Goal: Information Seeking & Learning: Learn about a topic

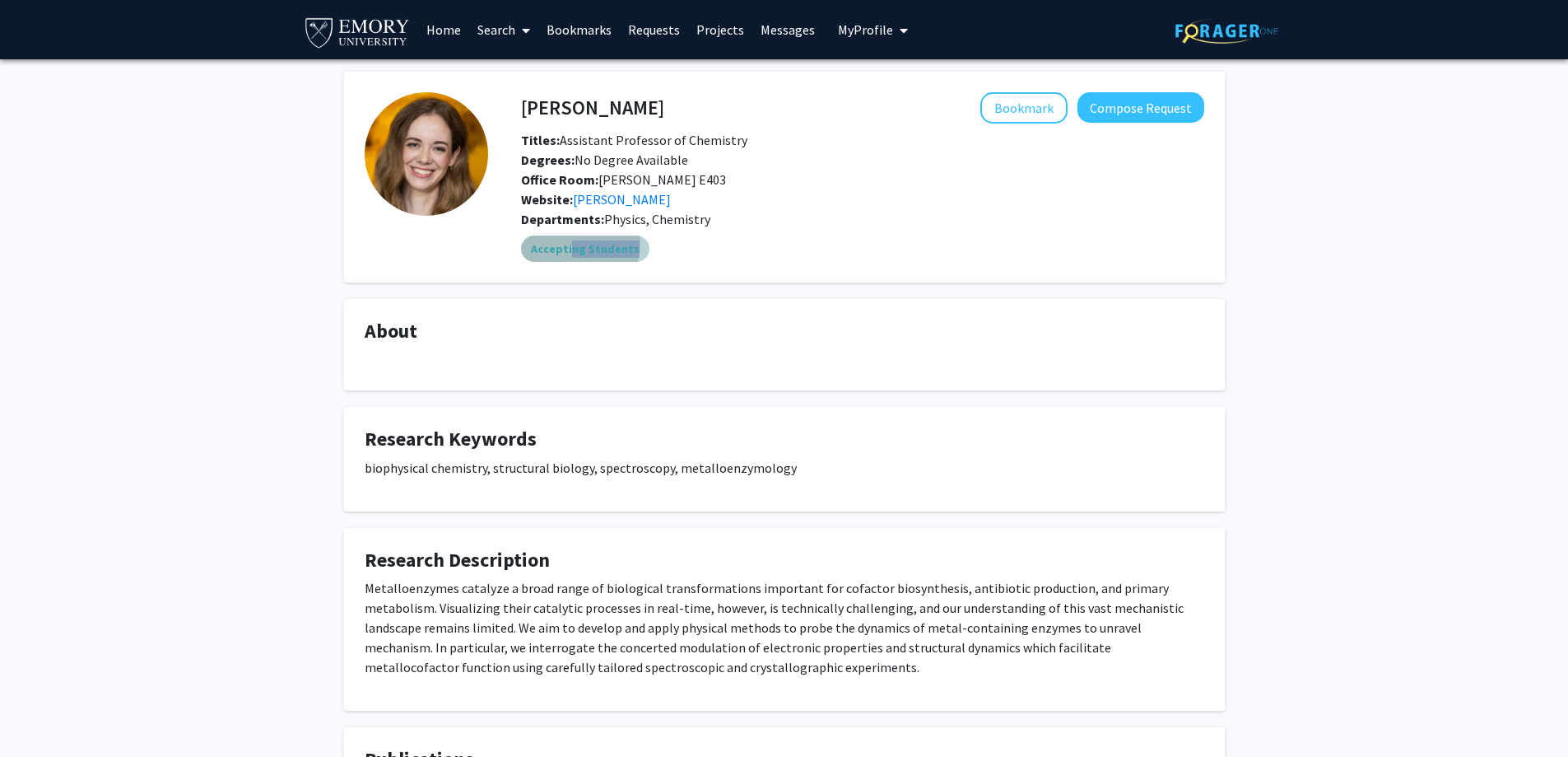
drag, startPoint x: 567, startPoint y: 242, endPoint x: 735, endPoint y: 250, distance: 168.2
click at [733, 250] on div "Accepting Students" at bounding box center [862, 248] width 690 height 33
click at [736, 250] on div "Accepting Students" at bounding box center [862, 248] width 690 height 33
click at [749, 203] on div "Website: Katherine Davis" at bounding box center [862, 199] width 708 height 20
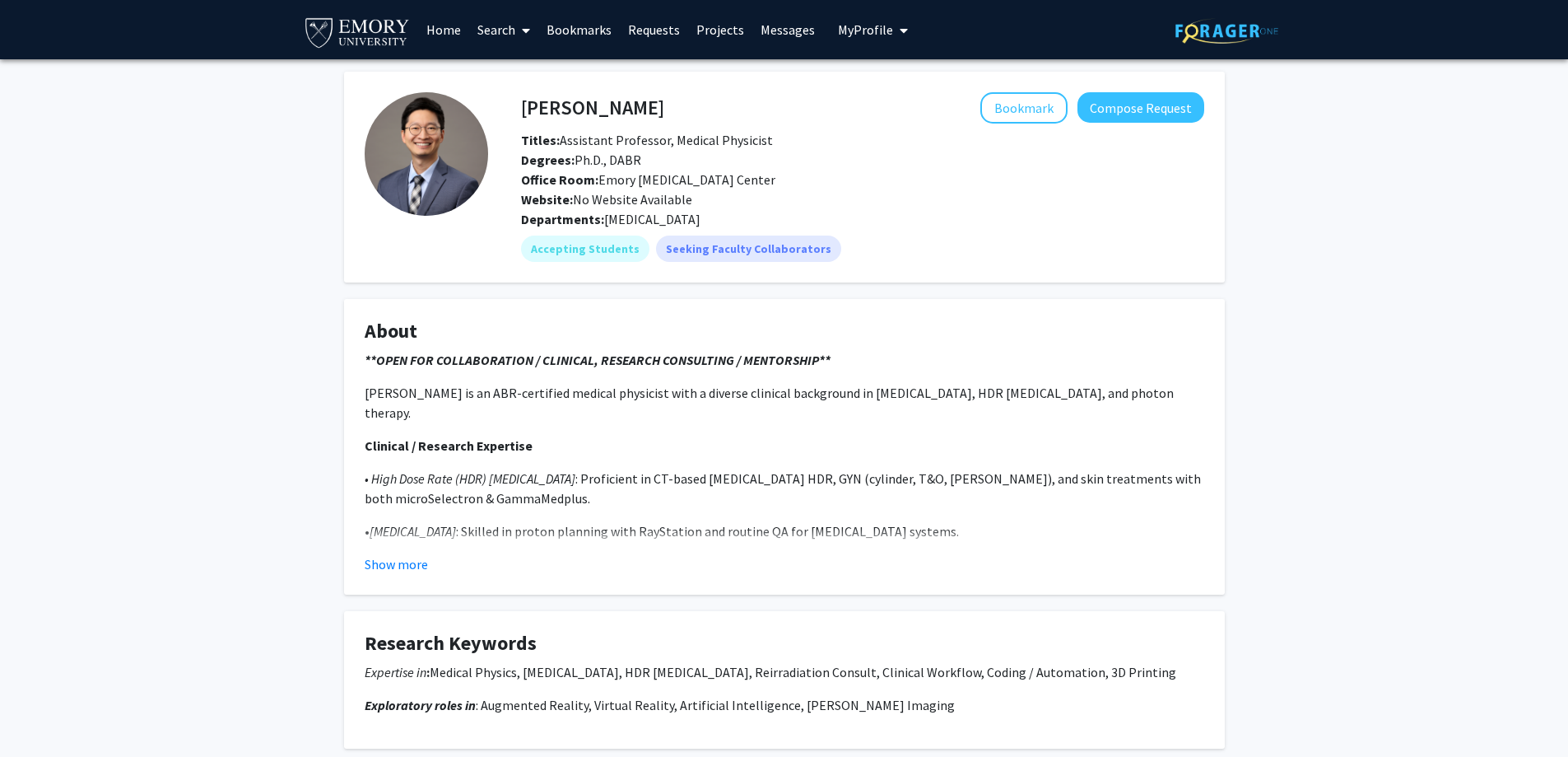
click at [388, 574] on fg-card "About **OPEN FOR COLLABORATION / CLINICAL, RESEARCH CONSULTING / MENTORSHIP** D…" at bounding box center [784, 447] width 880 height 296
click at [410, 552] on fg-read-more "**OPEN FOR COLLABORATION / CLINICAL, RESEARCH CONSULTING / MENTORSHIP** Dr. Yoo…" at bounding box center [784, 462] width 839 height 224
click at [400, 569] on button "Show more" at bounding box center [396, 564] width 63 height 20
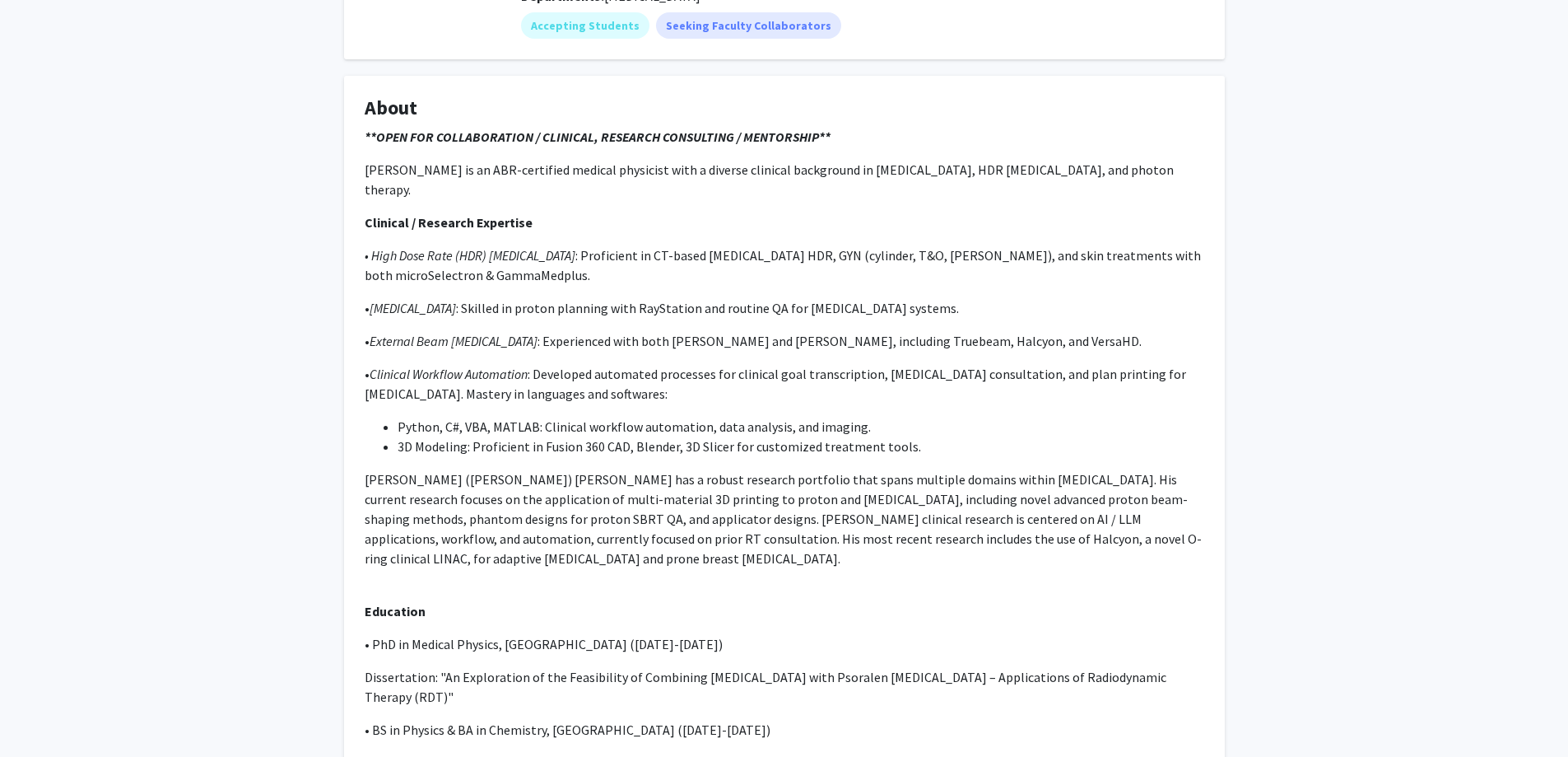
scroll to position [412, 0]
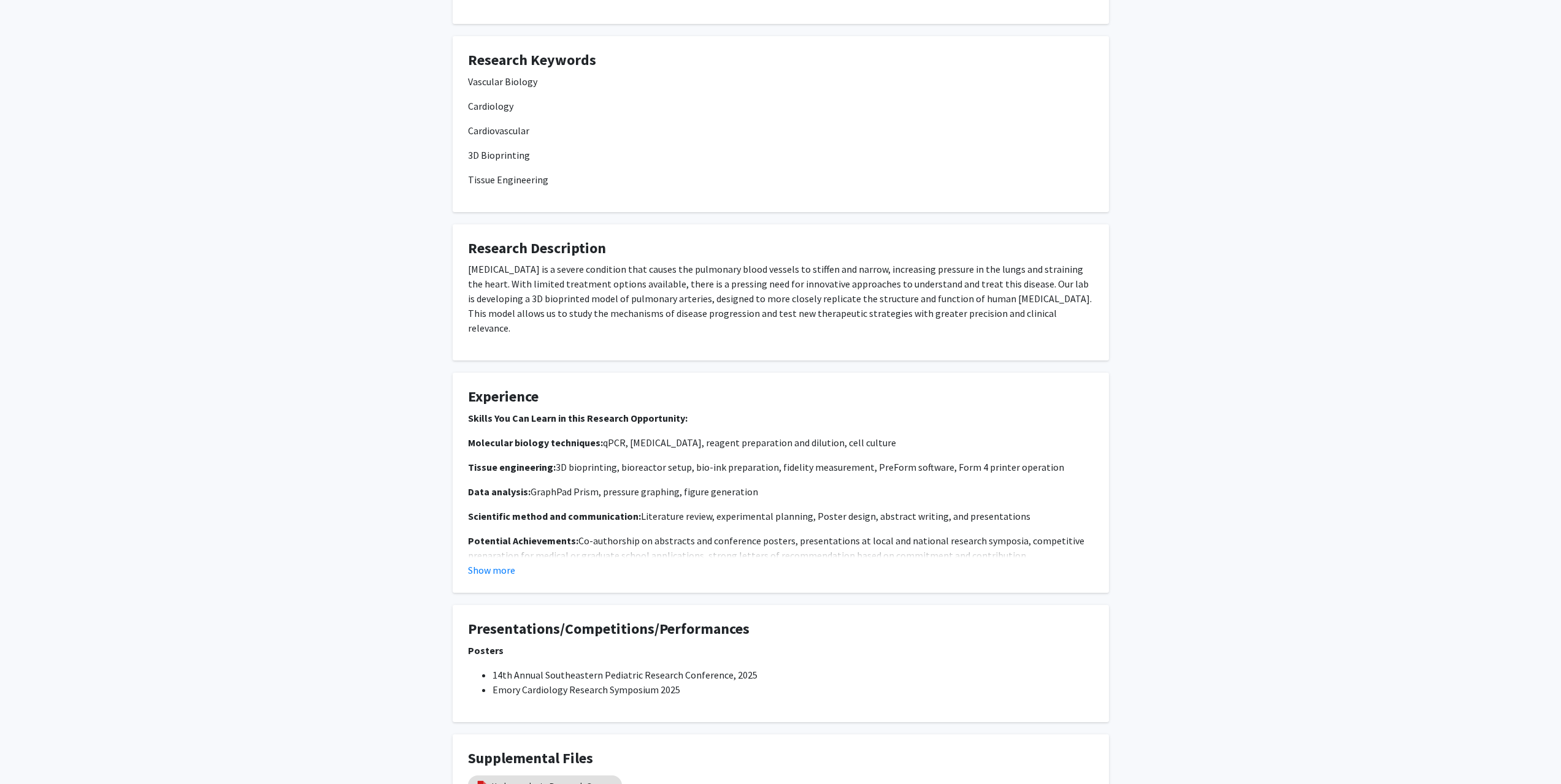
scroll to position [368, 0]
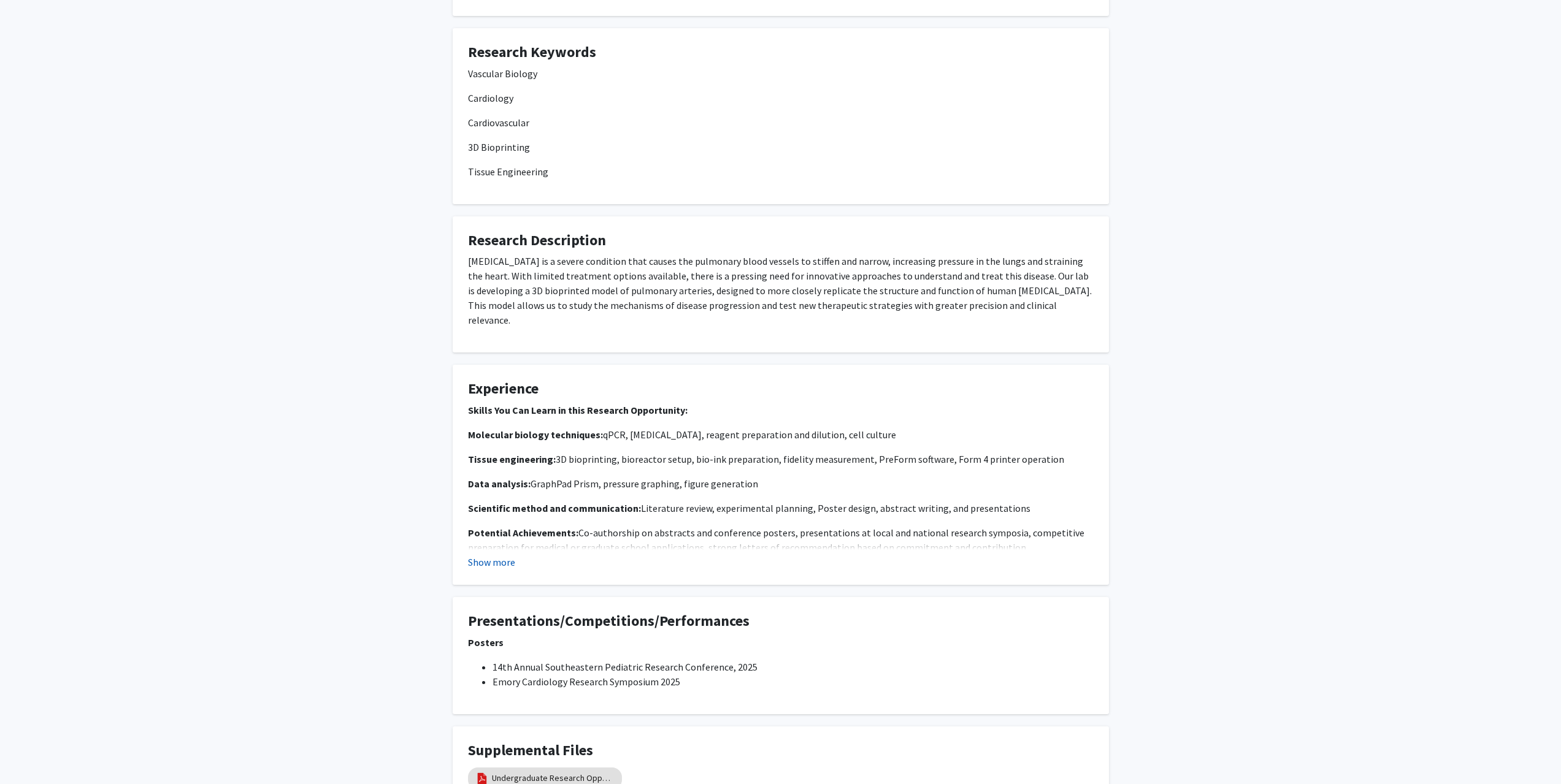
click at [495, 555] on button "Show more" at bounding box center [491, 562] width 47 height 15
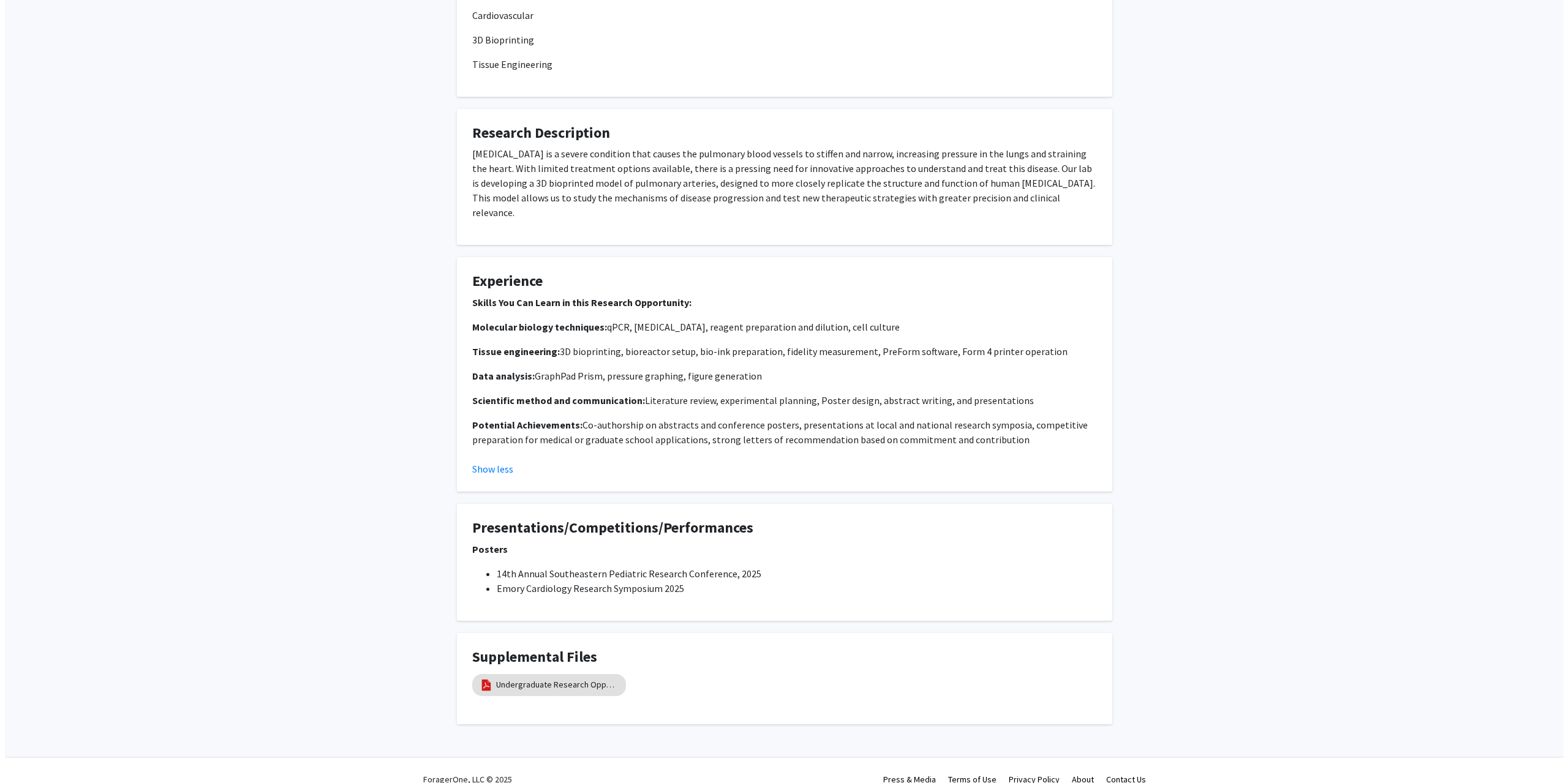
scroll to position [477, 0]
click at [547, 562] on mat-chip "Undergraduate Research Opportunity" at bounding box center [544, 683] width 154 height 22
click at [550, 562] on link "Undergraduate Research Opportunity" at bounding box center [552, 681] width 123 height 13
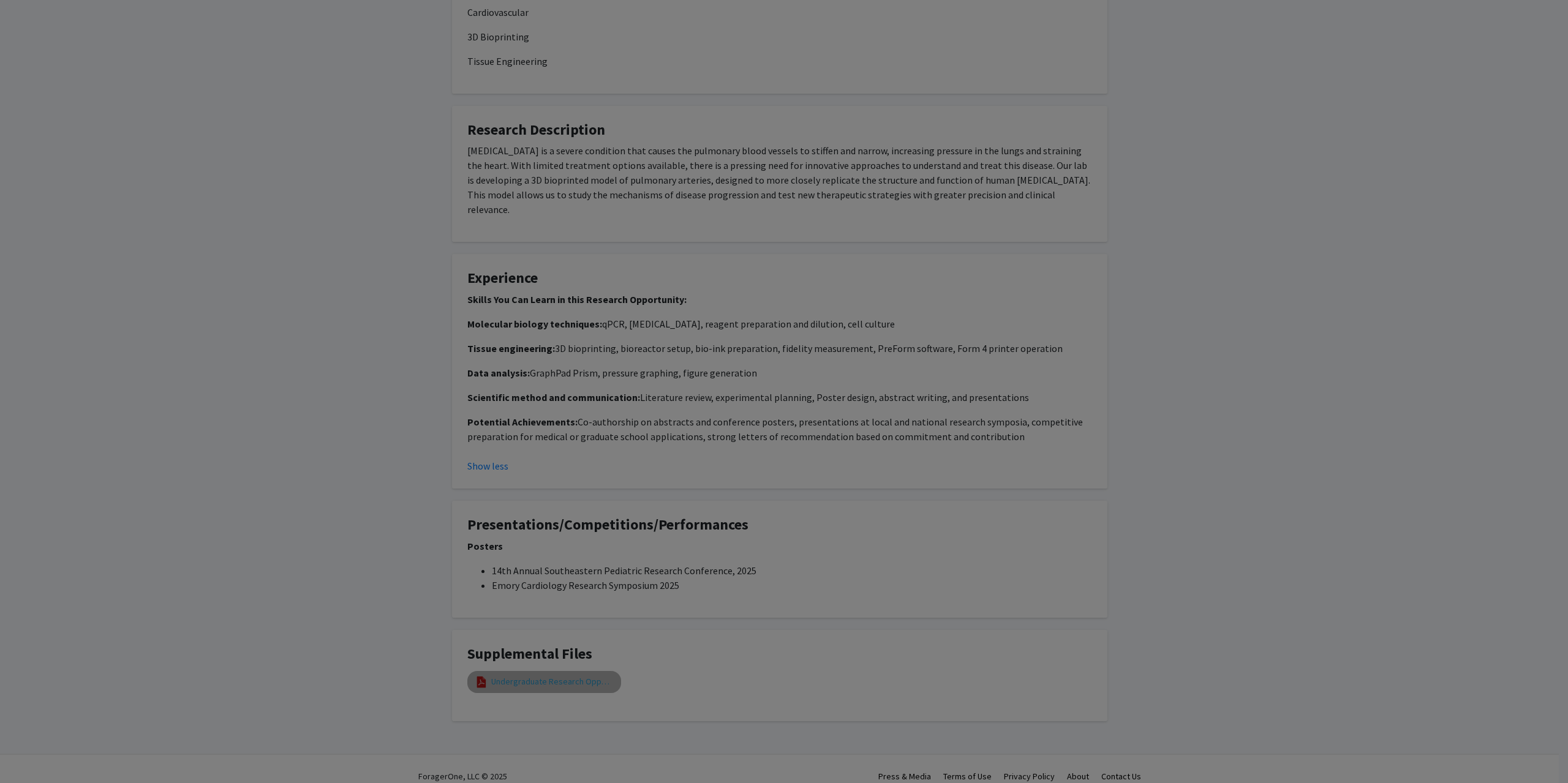
select select "custom"
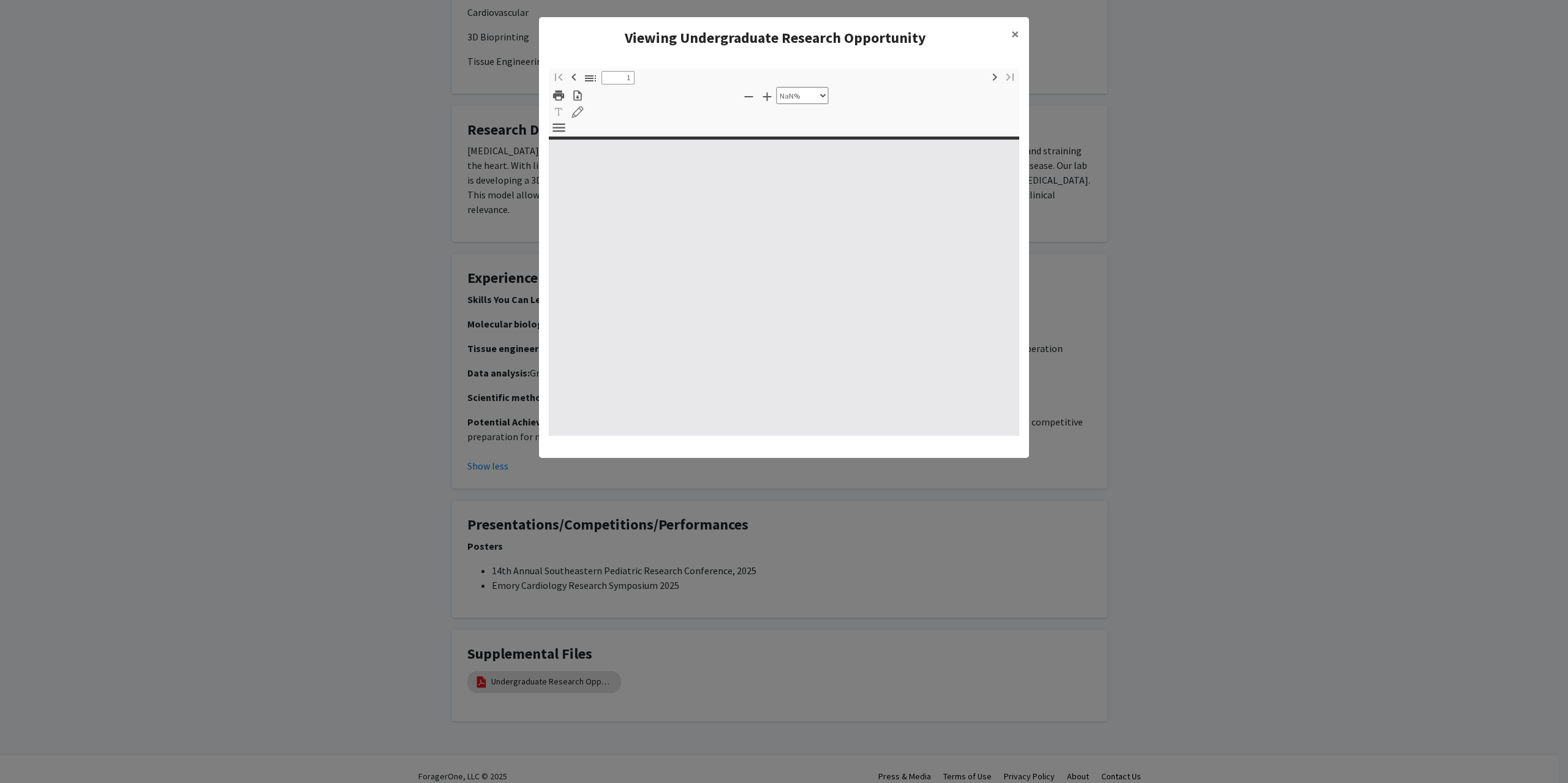
type input "0"
select select "custom"
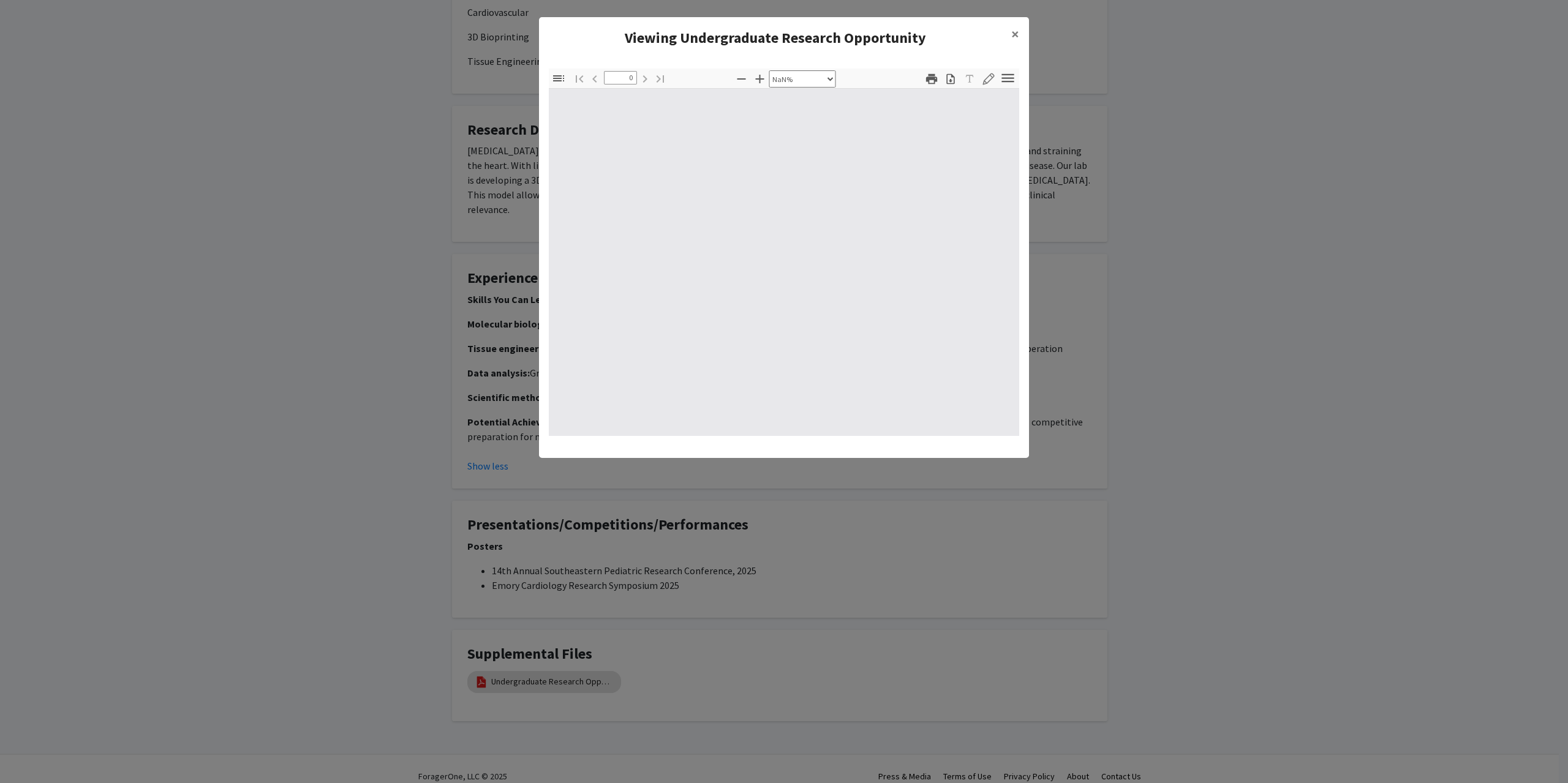
type input "1"
select select "auto"
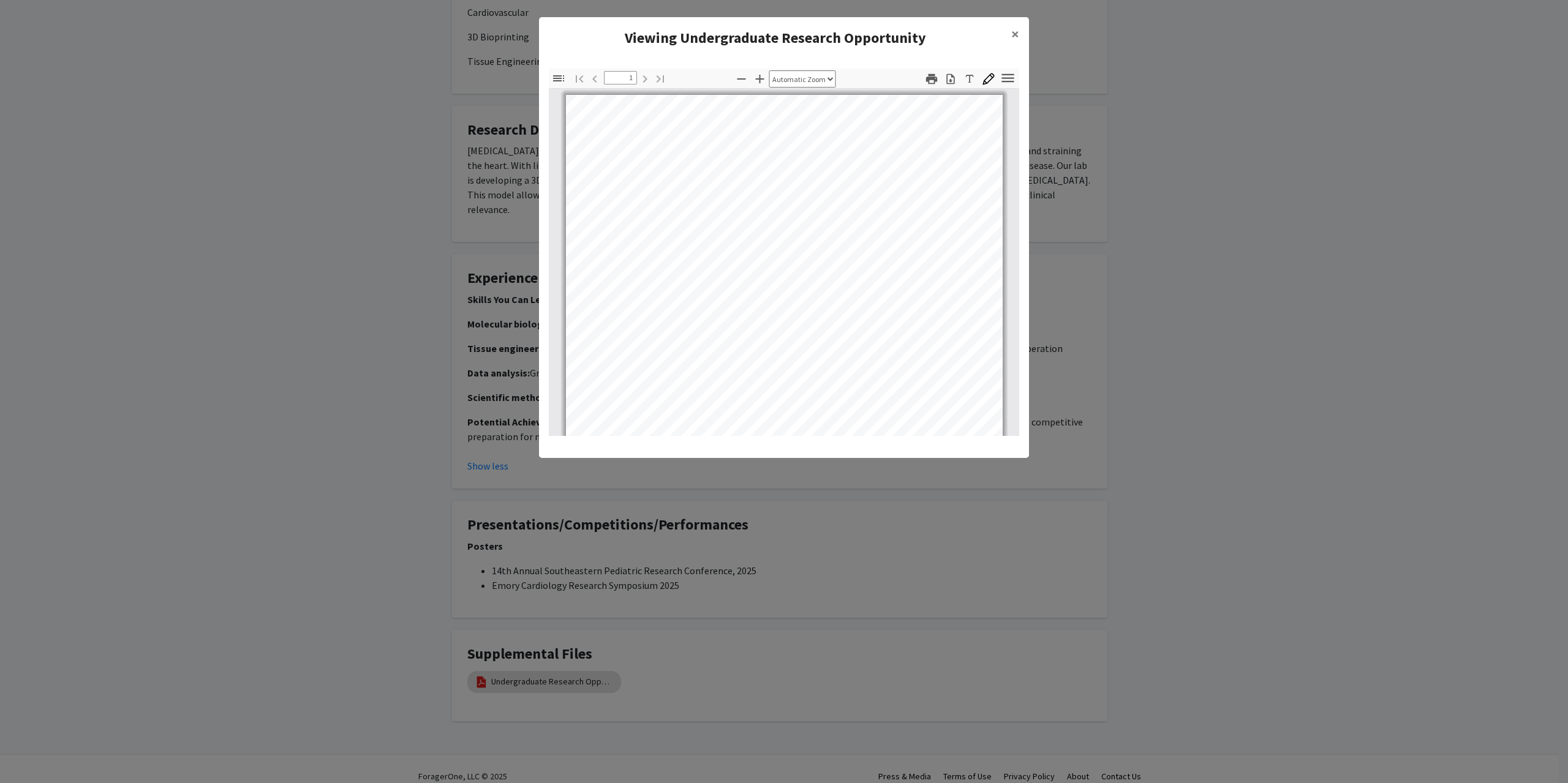
scroll to position [1, 0]
click at [957, 85] on button "Download" at bounding box center [951, 79] width 21 height 16
click at [1129, 270] on modal-container "Viewing Undergraduate Research Opportunity × Thumbnails Document Outline Attach…" at bounding box center [784, 391] width 1568 height 783
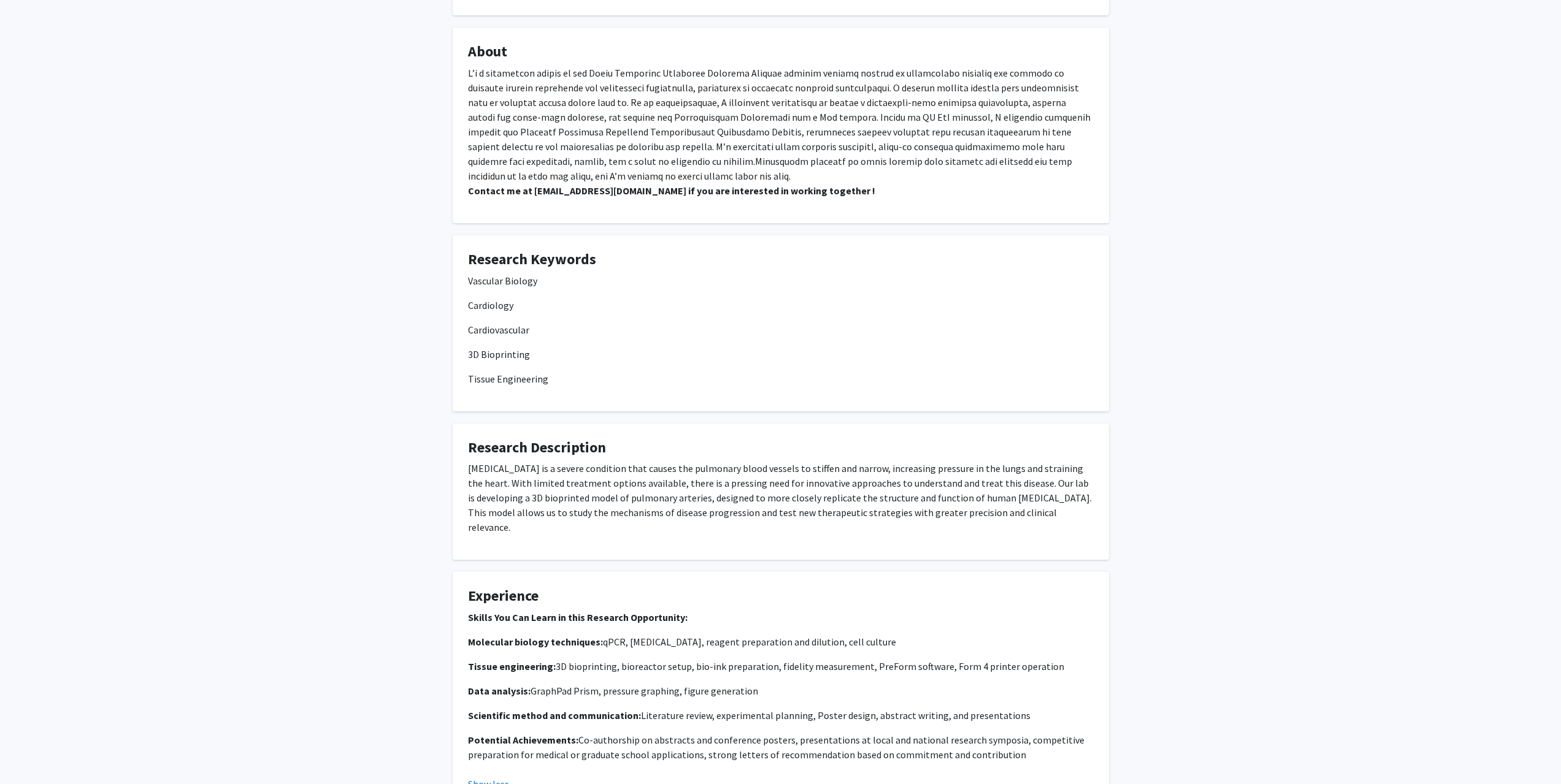
scroll to position [0, 0]
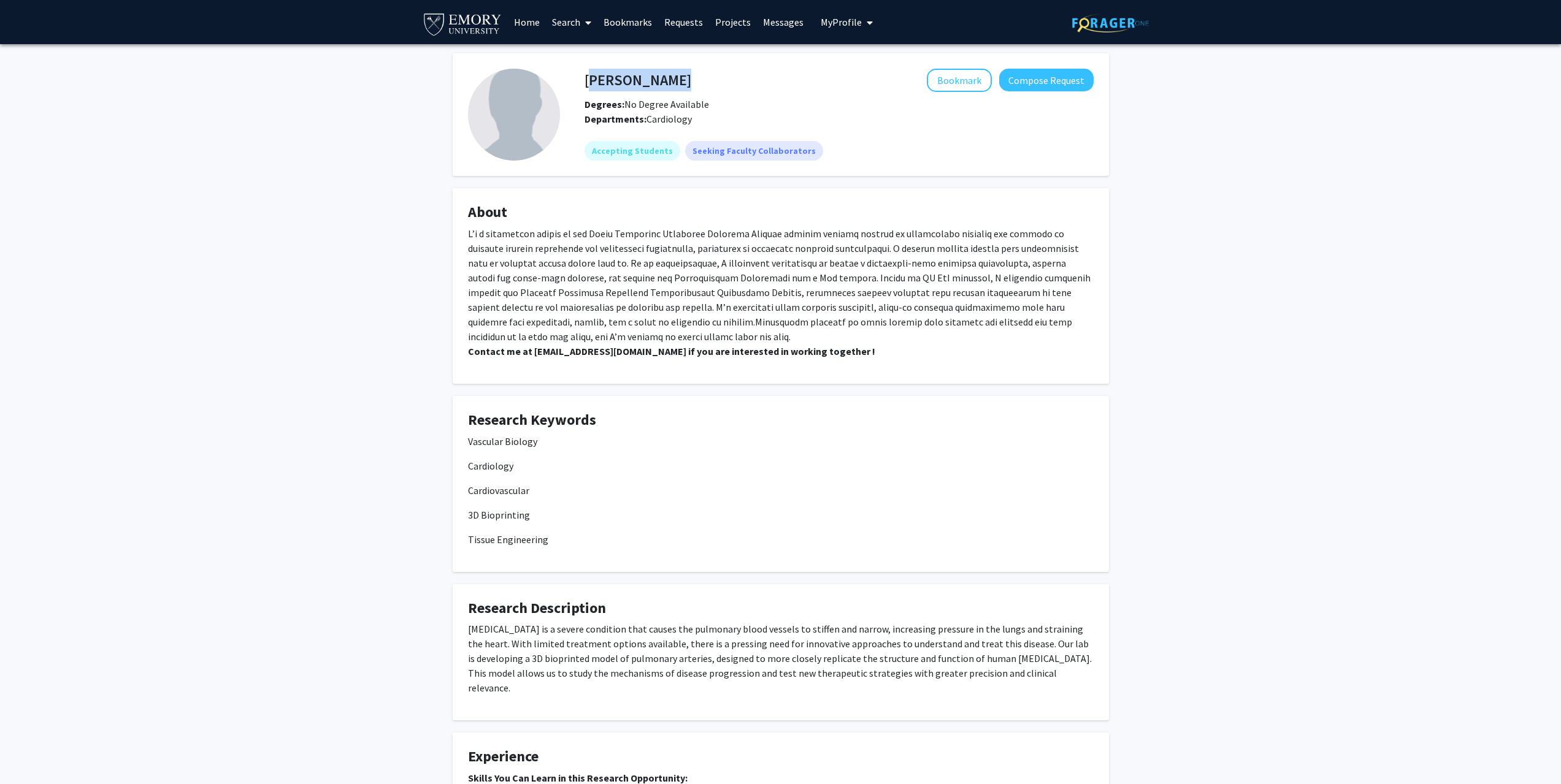
drag, startPoint x: 586, startPoint y: 81, endPoint x: 715, endPoint y: 91, distance: 129.4
click at [715, 91] on div "Kaveeta Kaw Bookmark Compose Request" at bounding box center [839, 80] width 527 height 23
copy h4 "Kaveeta Kaw"
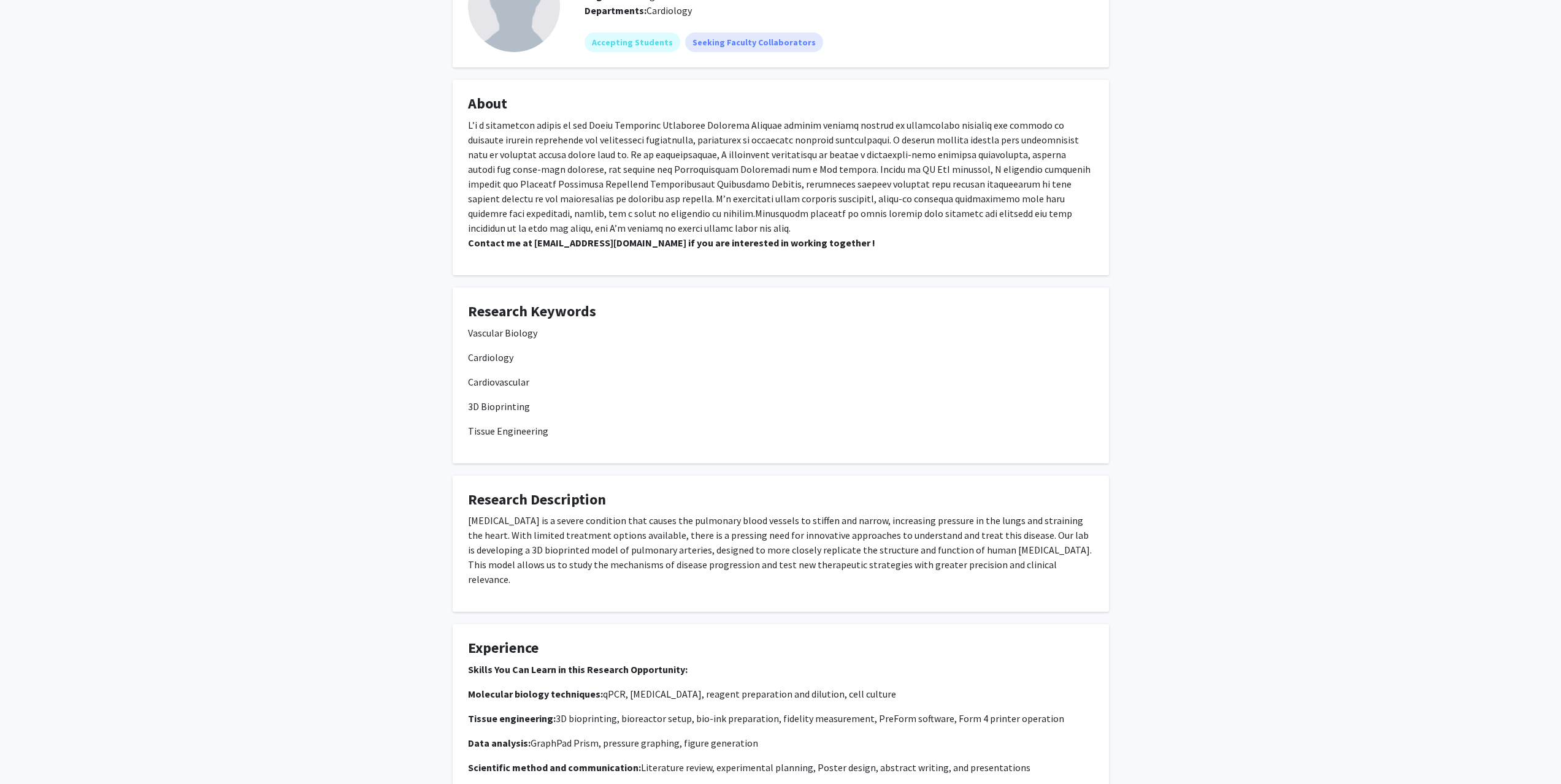
scroll to position [184, 0]
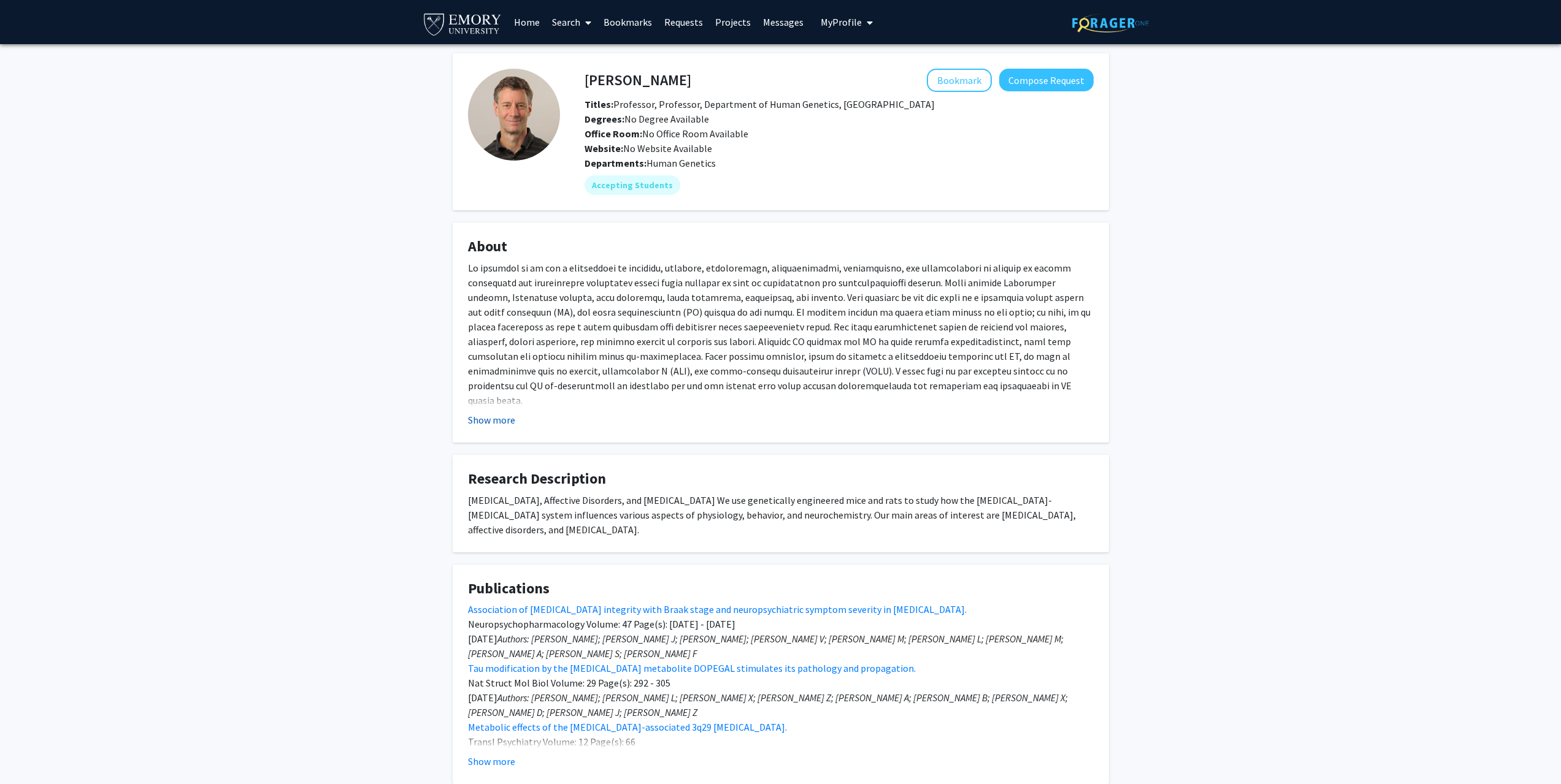
click at [499, 417] on button "Show more" at bounding box center [491, 420] width 47 height 15
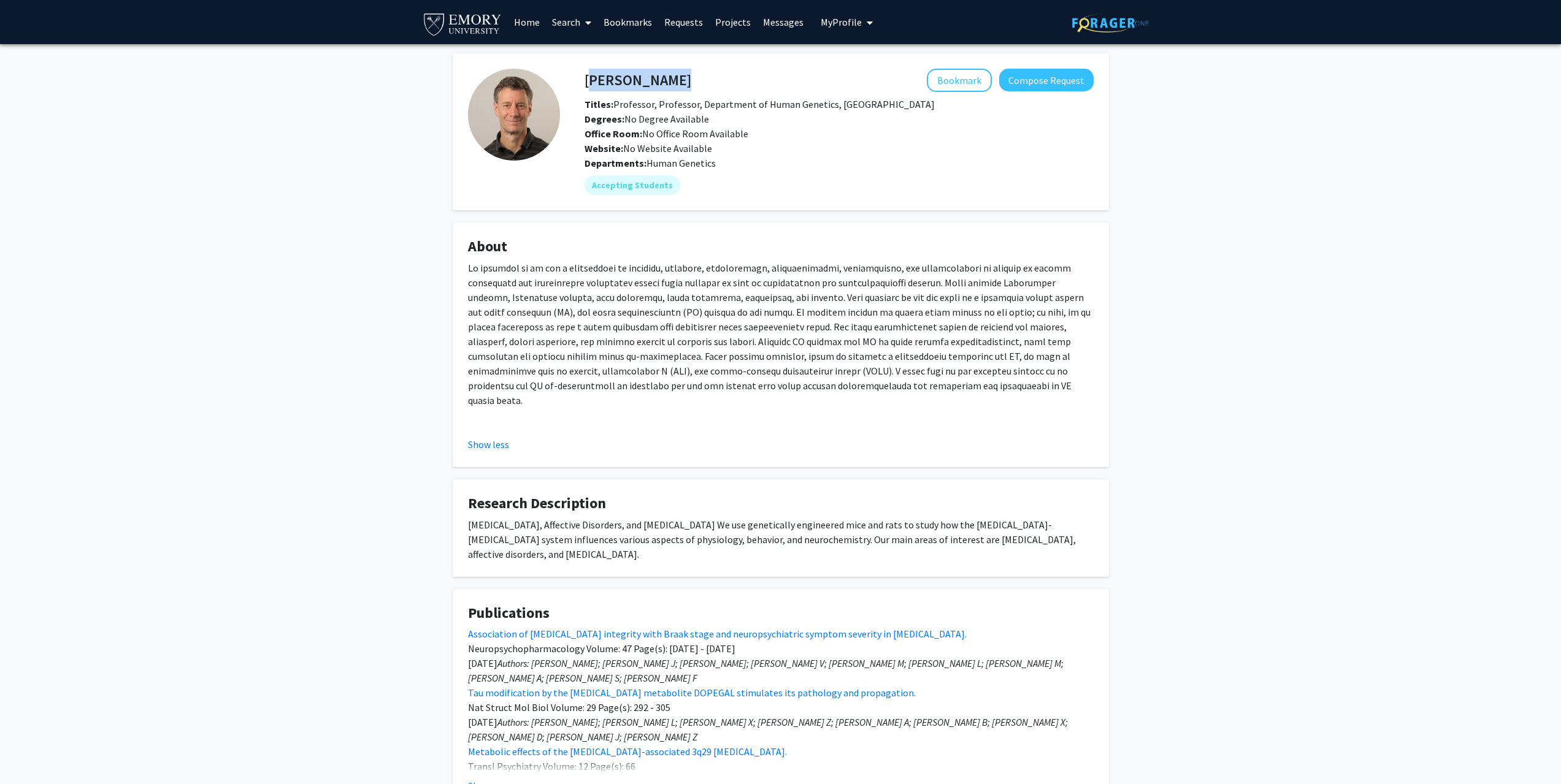
drag, startPoint x: 585, startPoint y: 78, endPoint x: 823, endPoint y: 68, distance: 238.2
click at [823, 68] on fg-card "David Weinshenker Bookmark Compose Request Titles: Professor, Professor, Depart…" at bounding box center [780, 132] width 656 height 157
copy h4 "David Weinshenker"
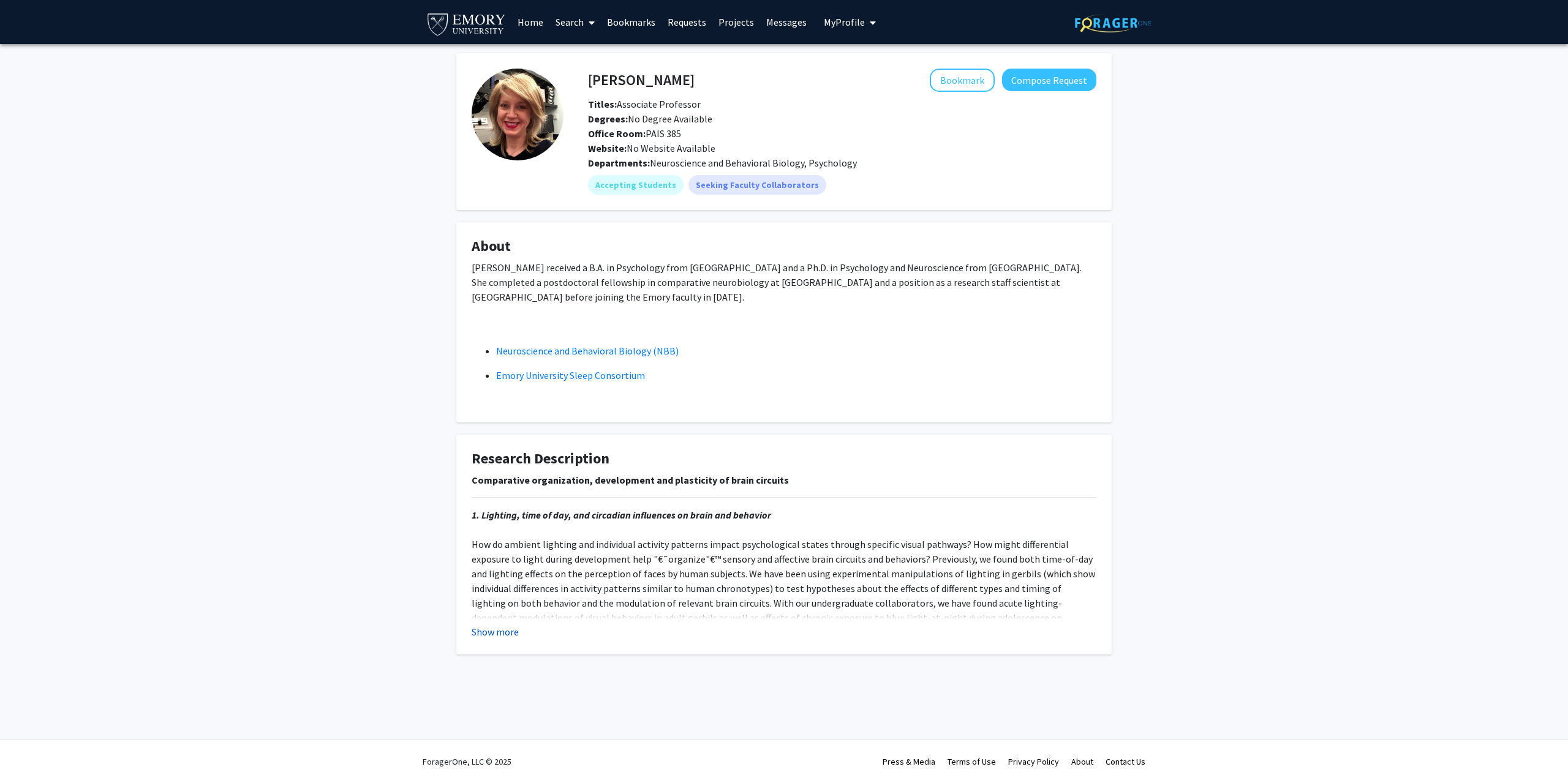
click at [495, 562] on button "Show more" at bounding box center [495, 632] width 47 height 15
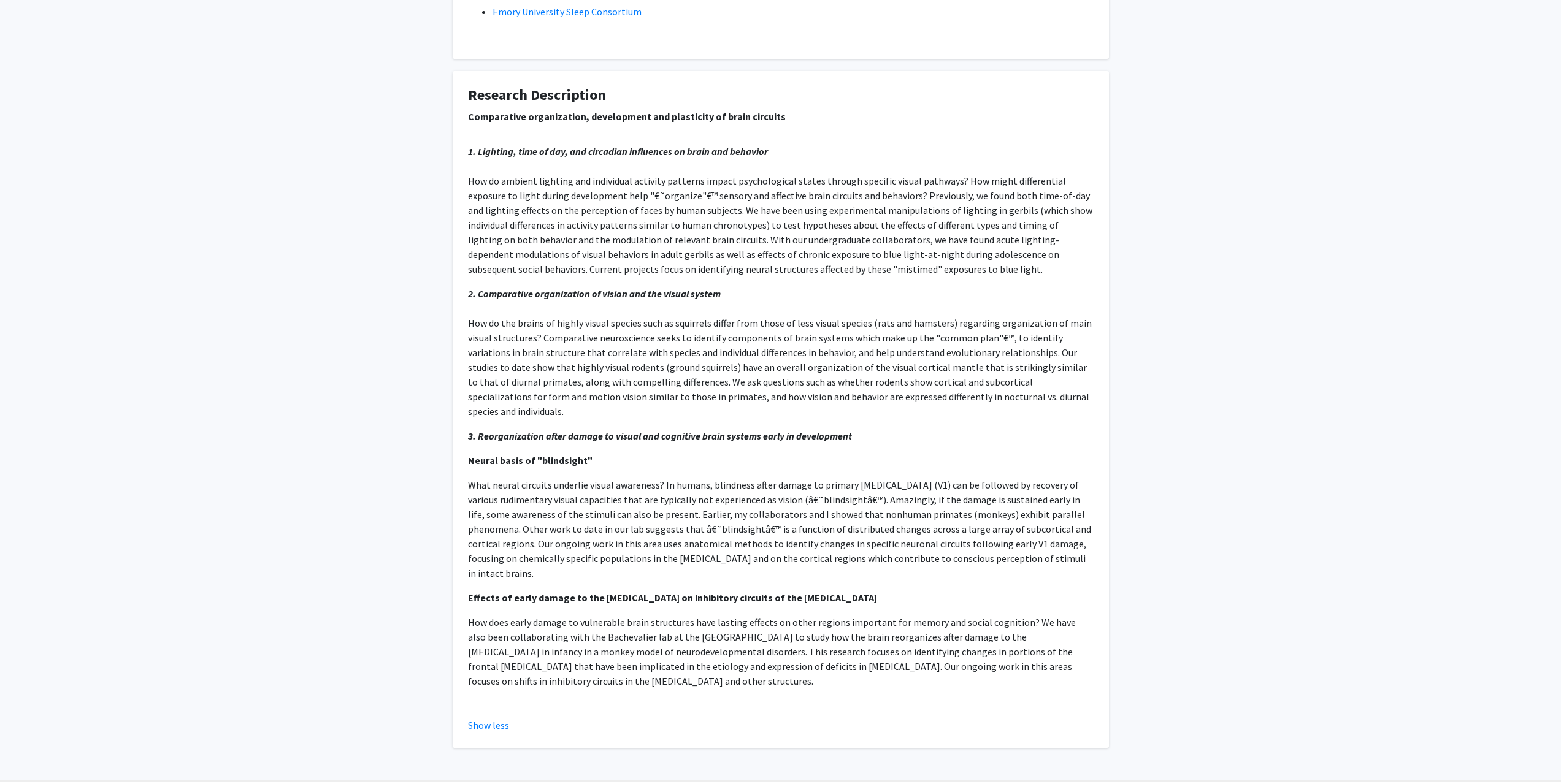
scroll to position [368, 0]
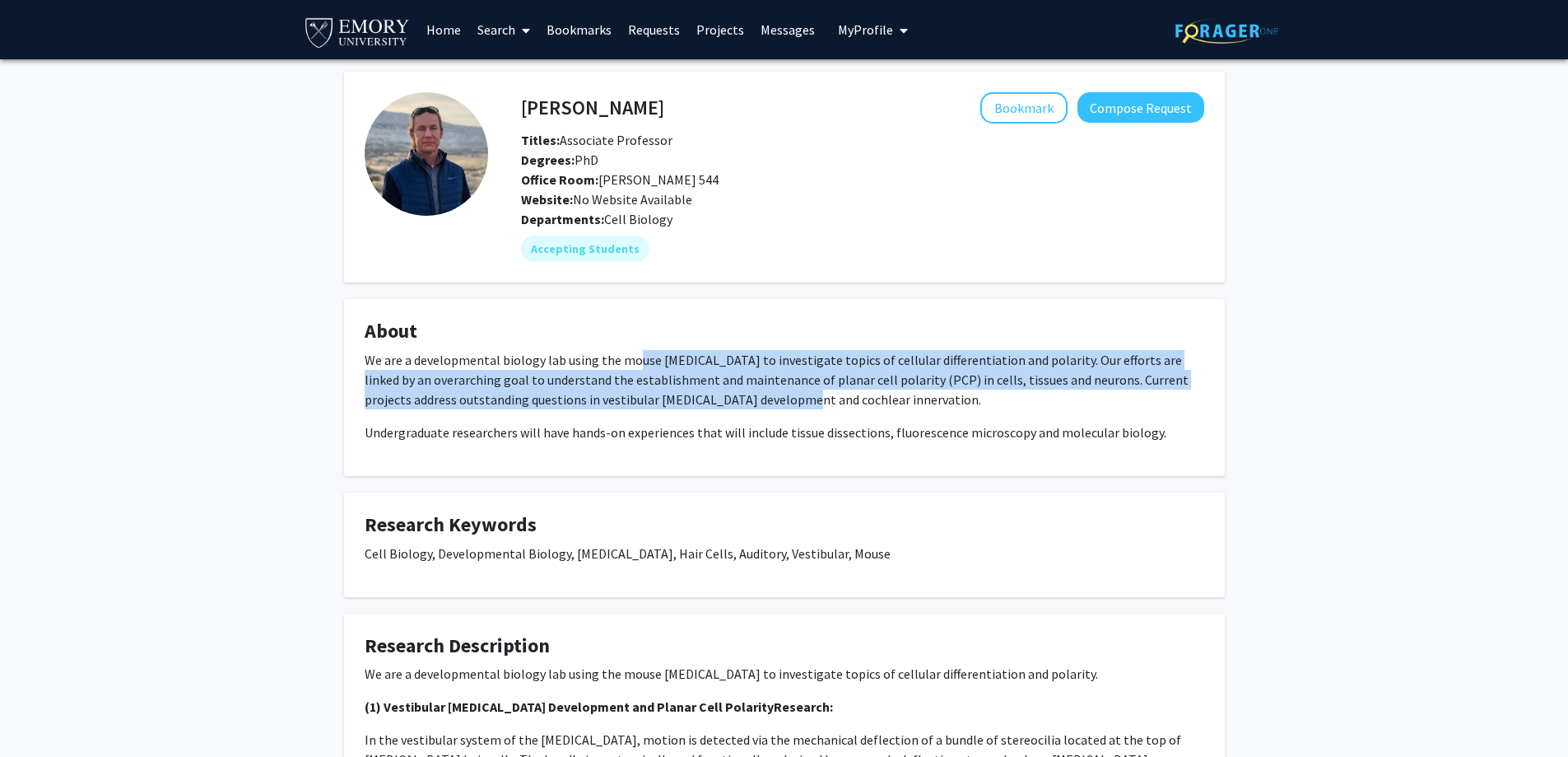
drag, startPoint x: 715, startPoint y: 391, endPoint x: 746, endPoint y: 401, distance: 32.6
click at [737, 398] on p "We are a developmental biology lab using the mouse [MEDICAL_DATA] to investigat…" at bounding box center [784, 379] width 839 height 59
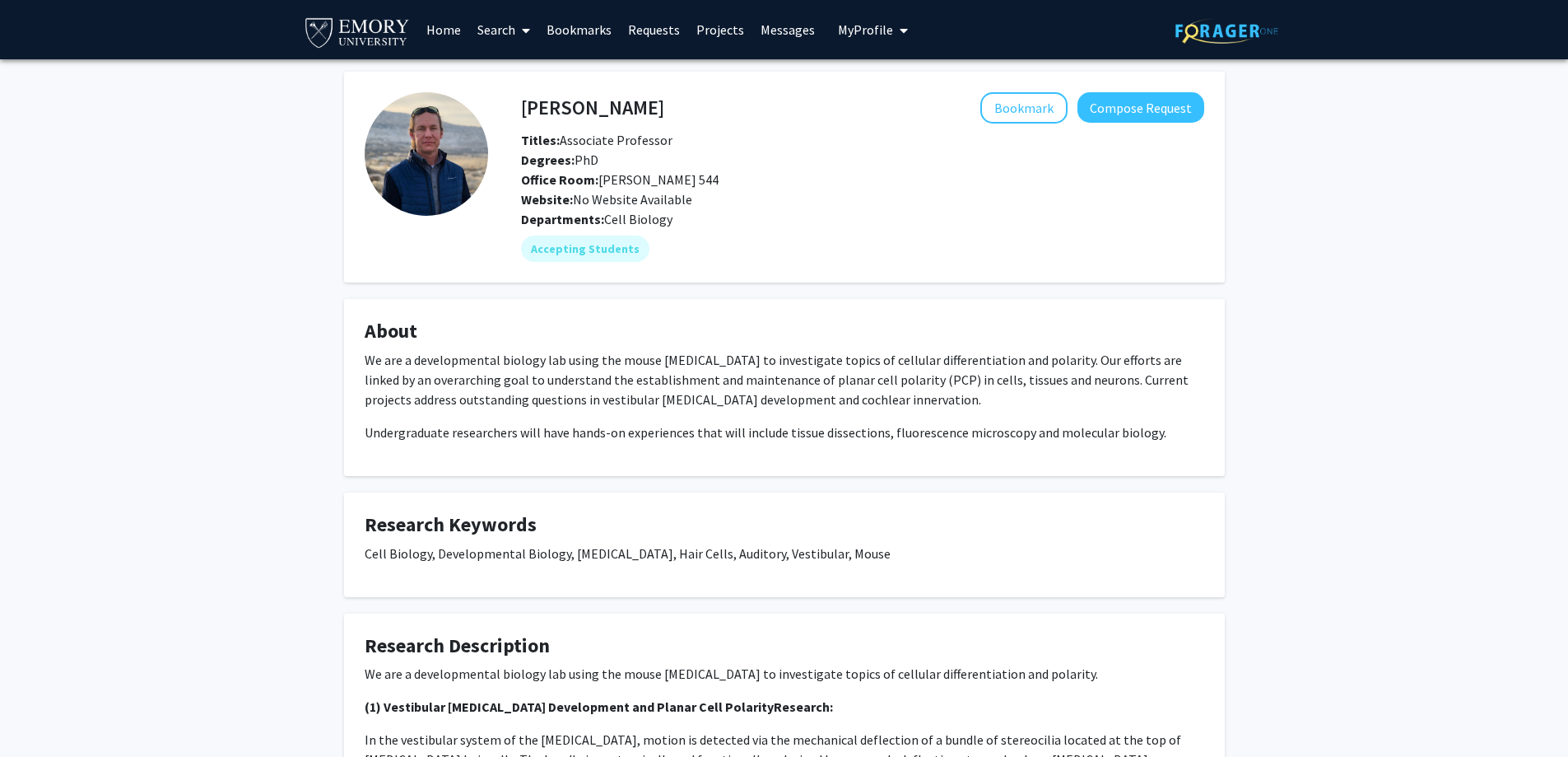
click at [750, 421] on div "We are a developmental biology lab using the mouse [MEDICAL_DATA] to investigat…" at bounding box center [784, 396] width 839 height 92
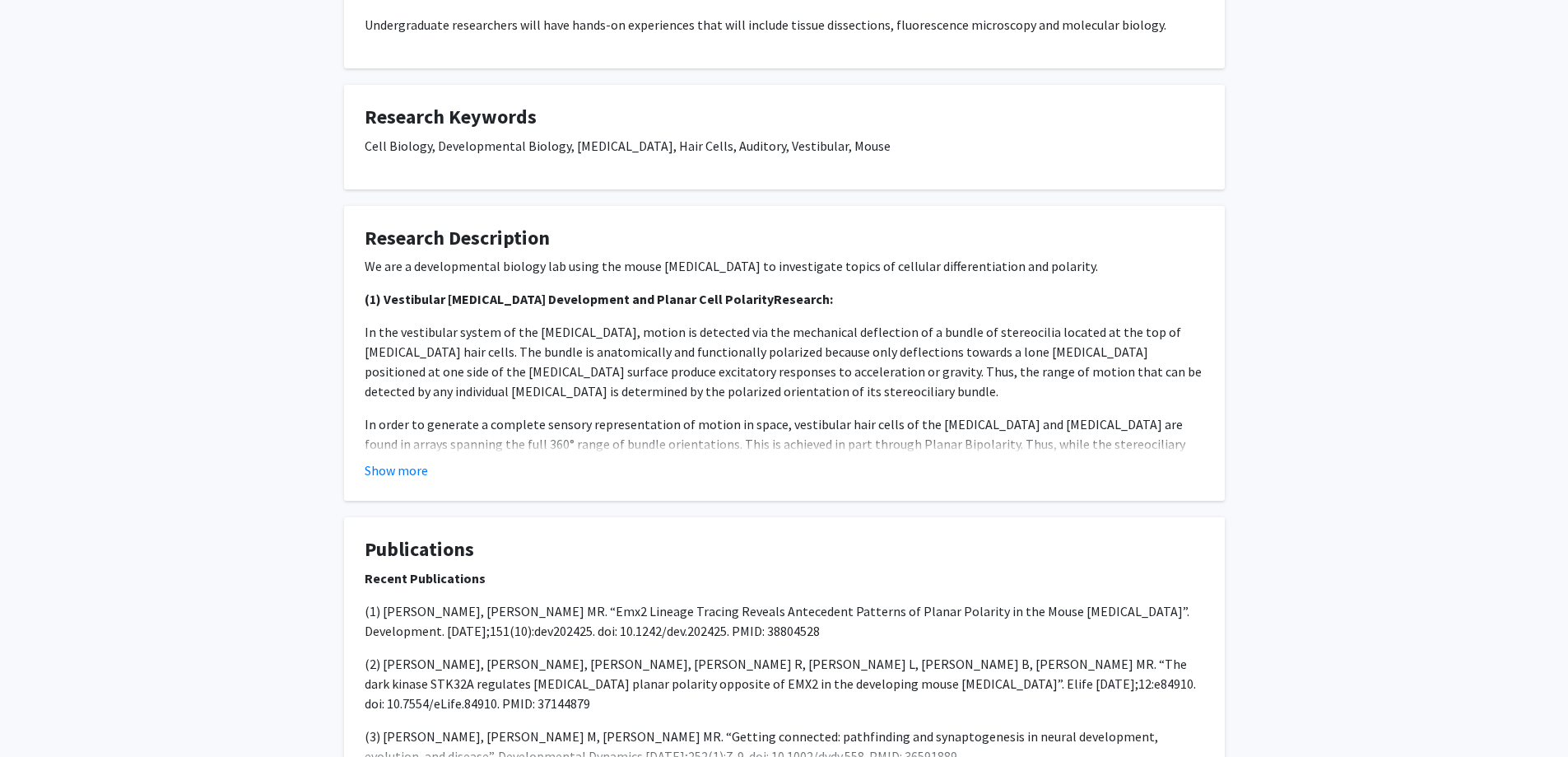
scroll to position [412, 0]
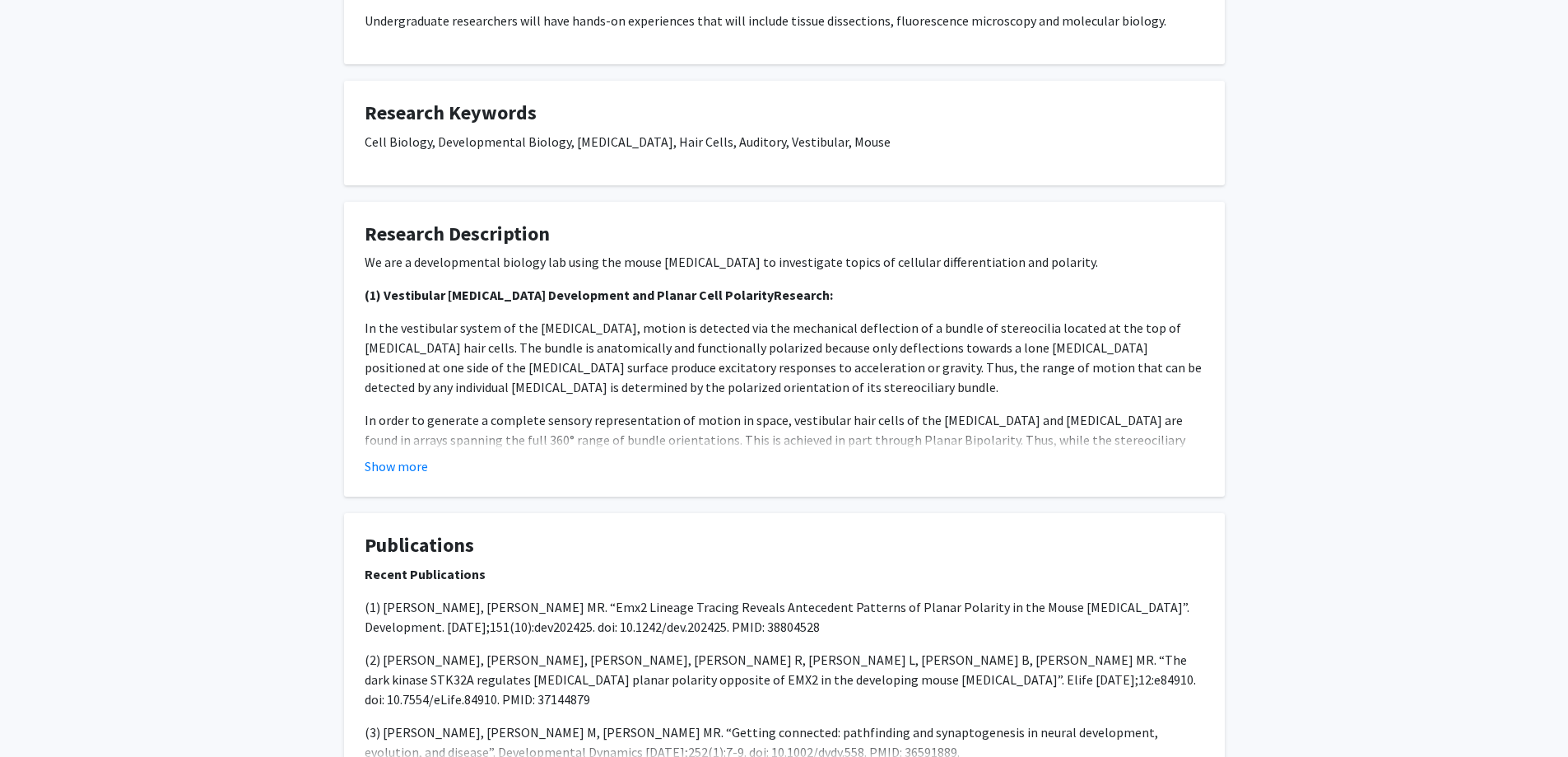
click at [394, 478] on fg-card "Research Description We are a developmental biology lab using the mouse [MEDICA…" at bounding box center [784, 350] width 880 height 296
click at [398, 468] on button "Show more" at bounding box center [396, 466] width 63 height 20
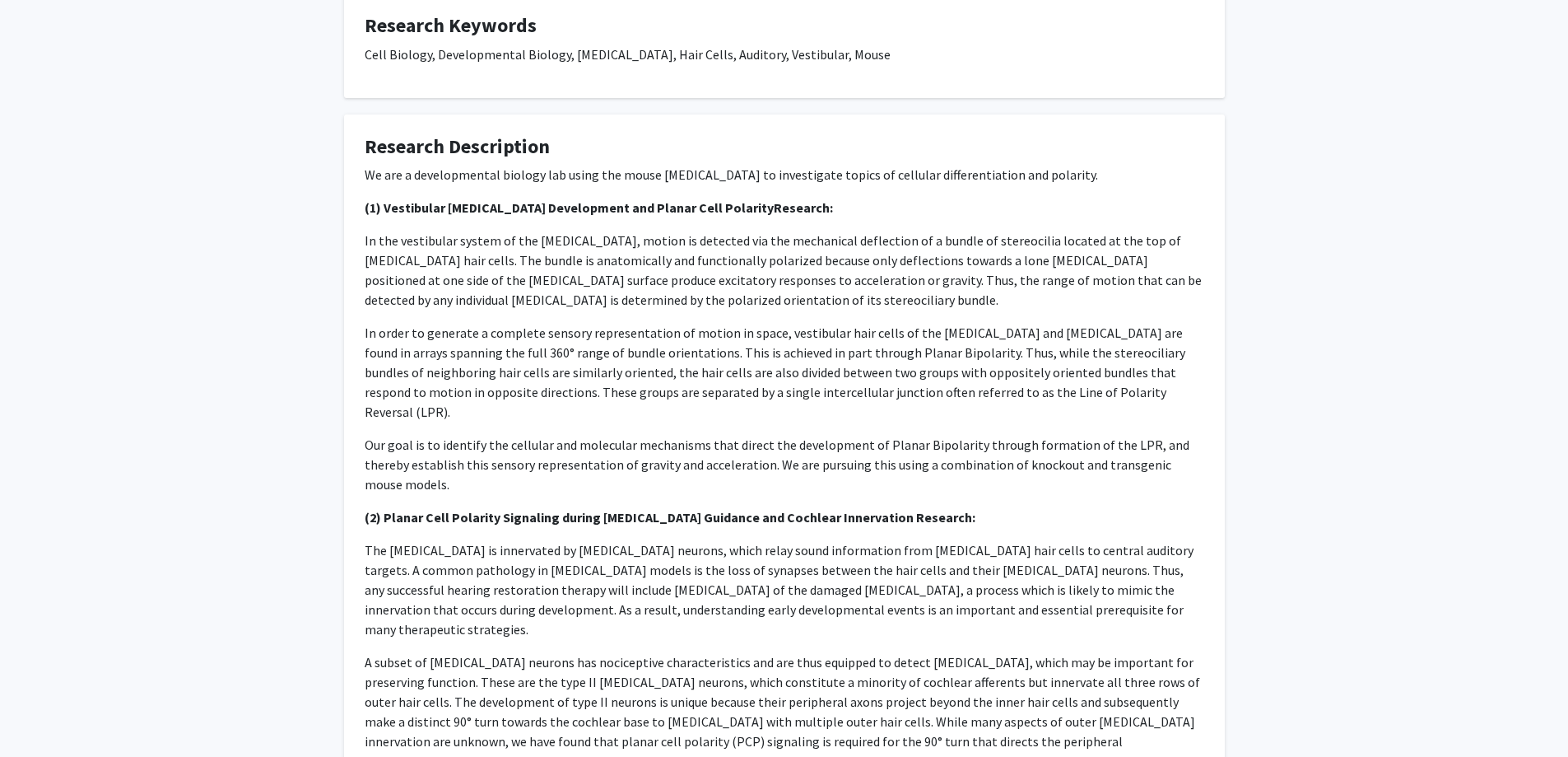
scroll to position [494, 0]
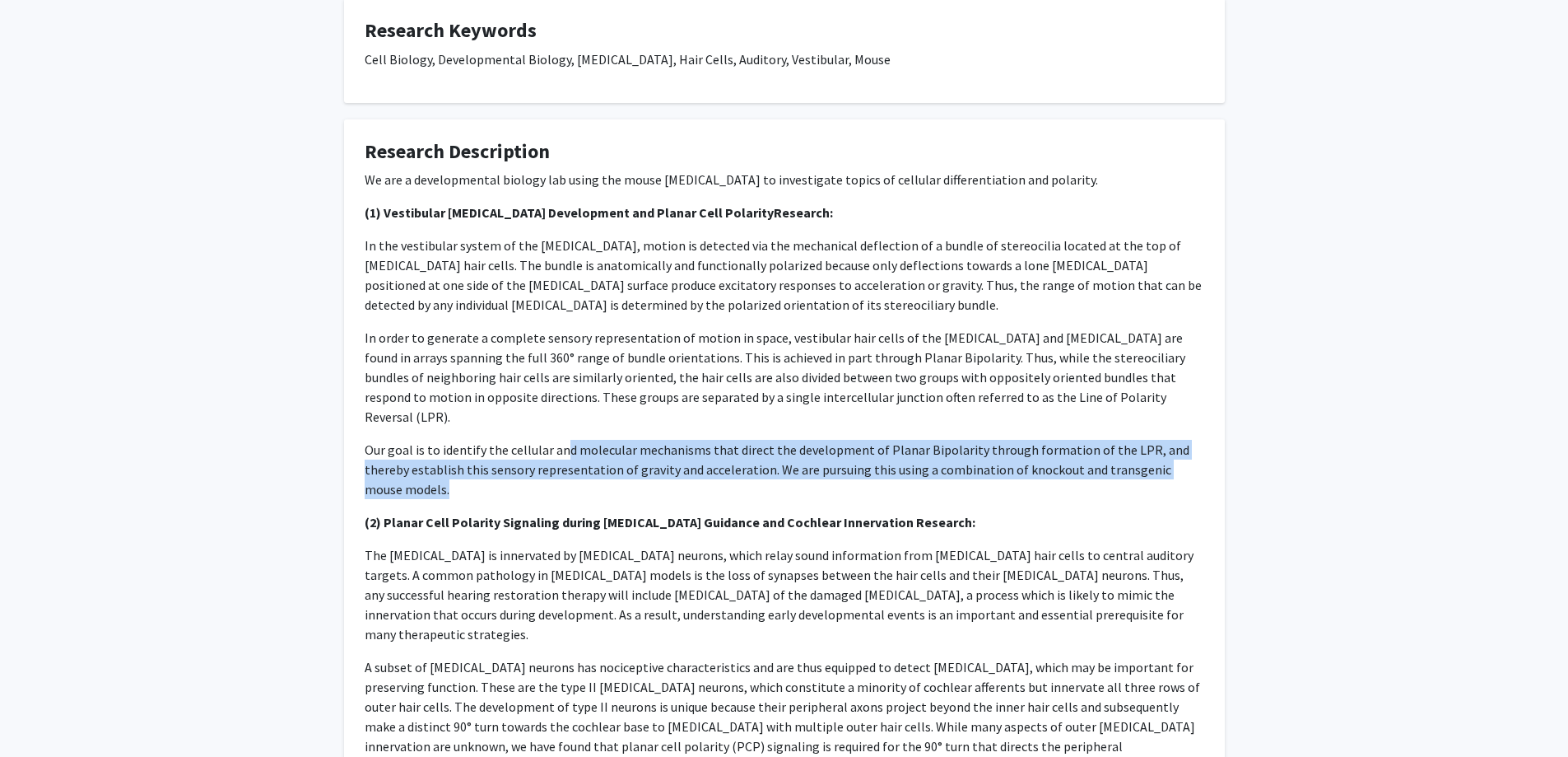
drag, startPoint x: 565, startPoint y: 436, endPoint x: 1216, endPoint y: 450, distance: 651.2
click at [1216, 450] on fg-card "Research Description We are a developmental biology lab using the mouse [MEDICA…" at bounding box center [784, 573] width 880 height 908
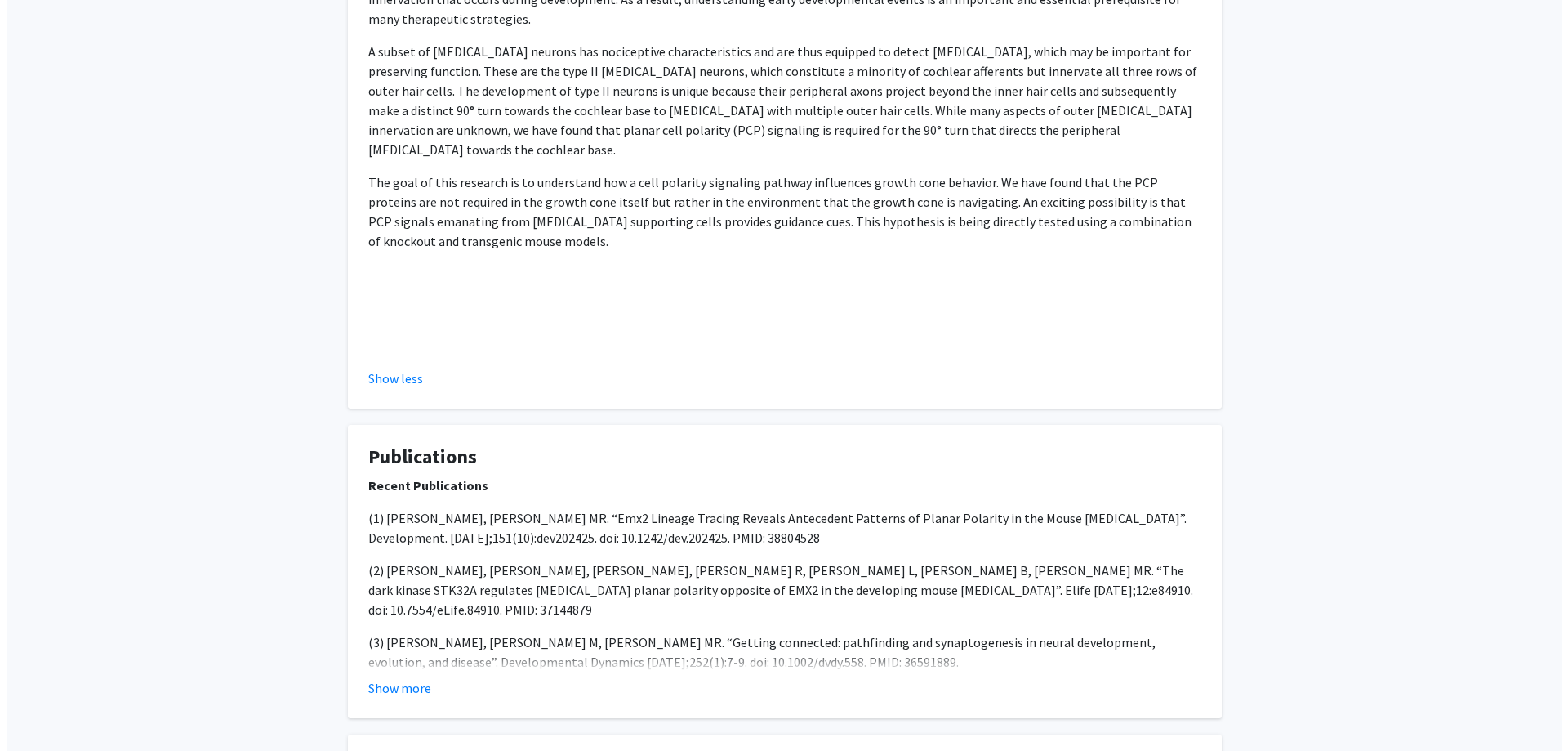
scroll to position [1144, 0]
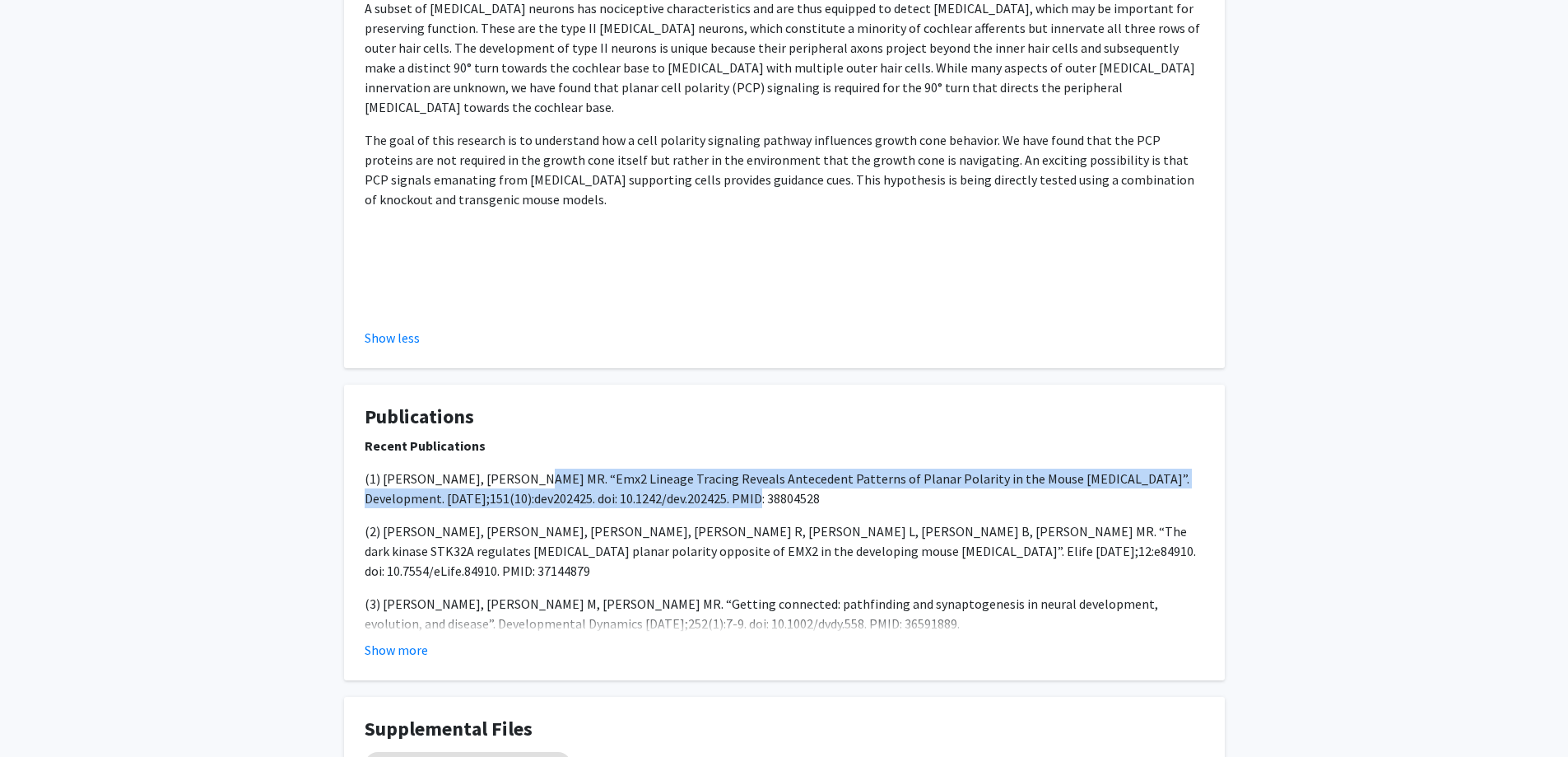
drag, startPoint x: 519, startPoint y: 399, endPoint x: 739, endPoint y: 414, distance: 220.5
click at [739, 469] on p "(1) [PERSON_NAME], [PERSON_NAME] MR. “Emx2 Lineage Tracing Reveals Antecedent P…" at bounding box center [784, 489] width 839 height 40
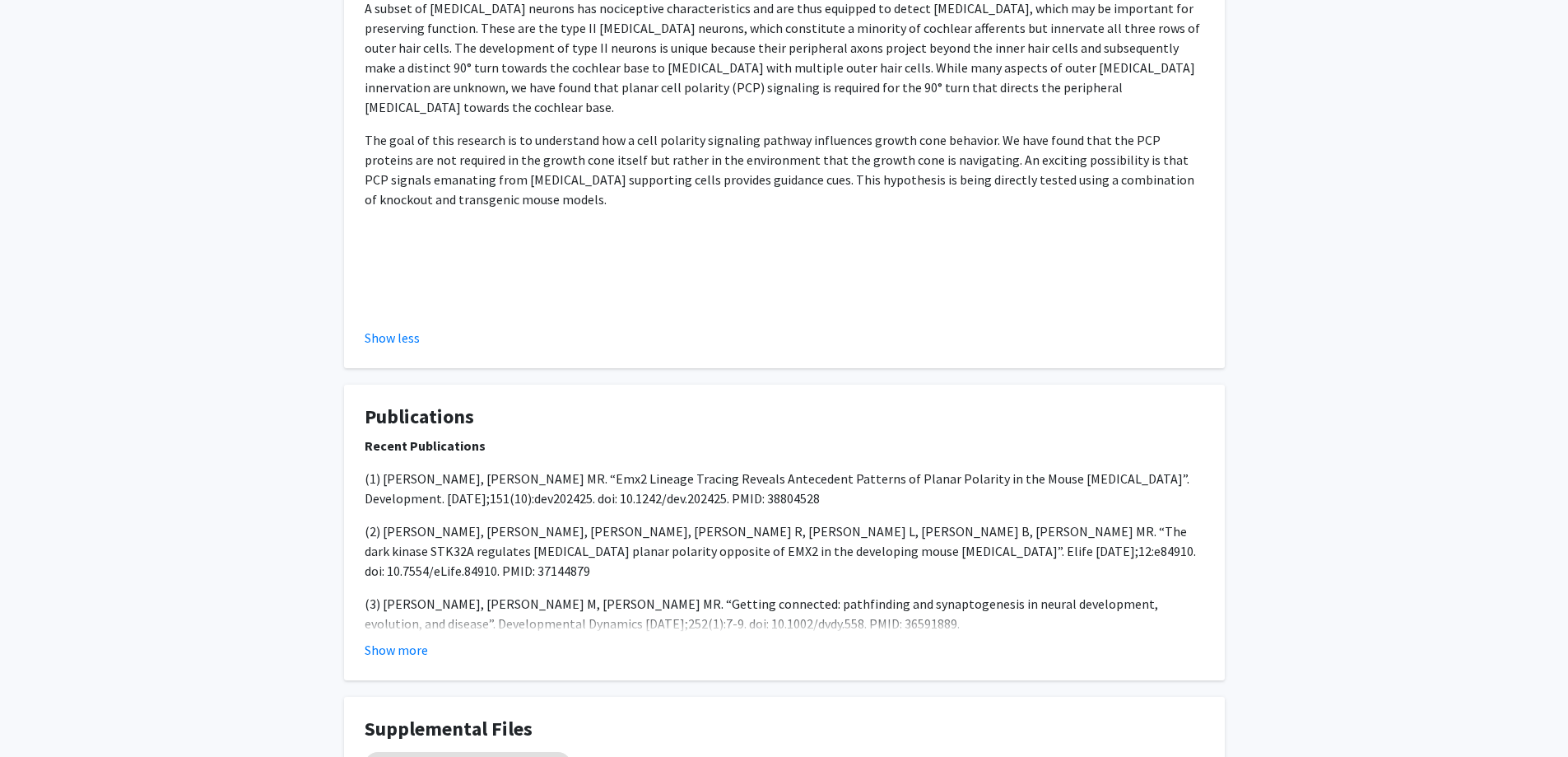
click at [670, 640] on div "Show more" at bounding box center [784, 650] width 839 height 20
click at [496, 756] on link "Emx2 and [MEDICAL_DATA] Development" at bounding box center [479, 766] width 165 height 17
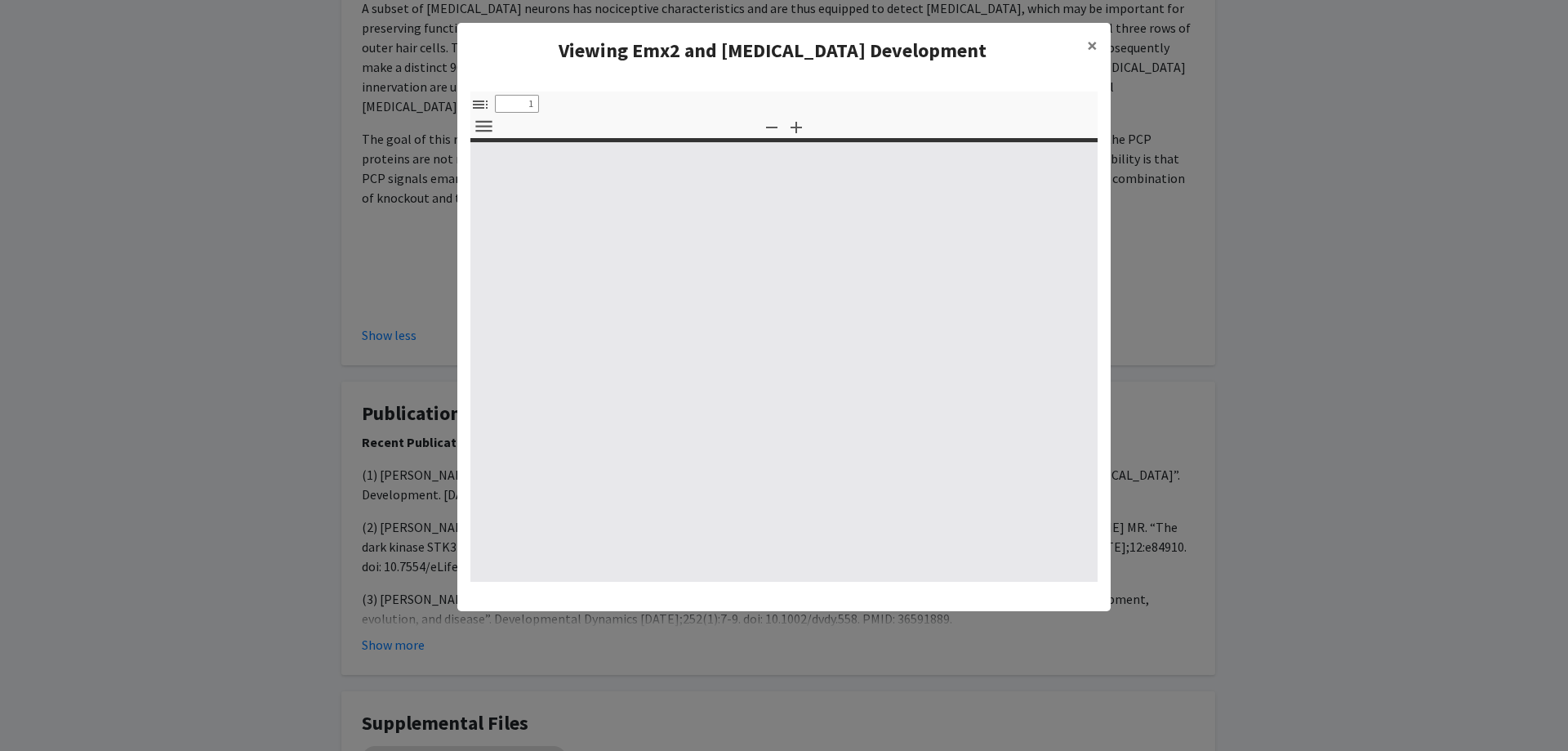
select select "custom"
type input "0"
select select "custom"
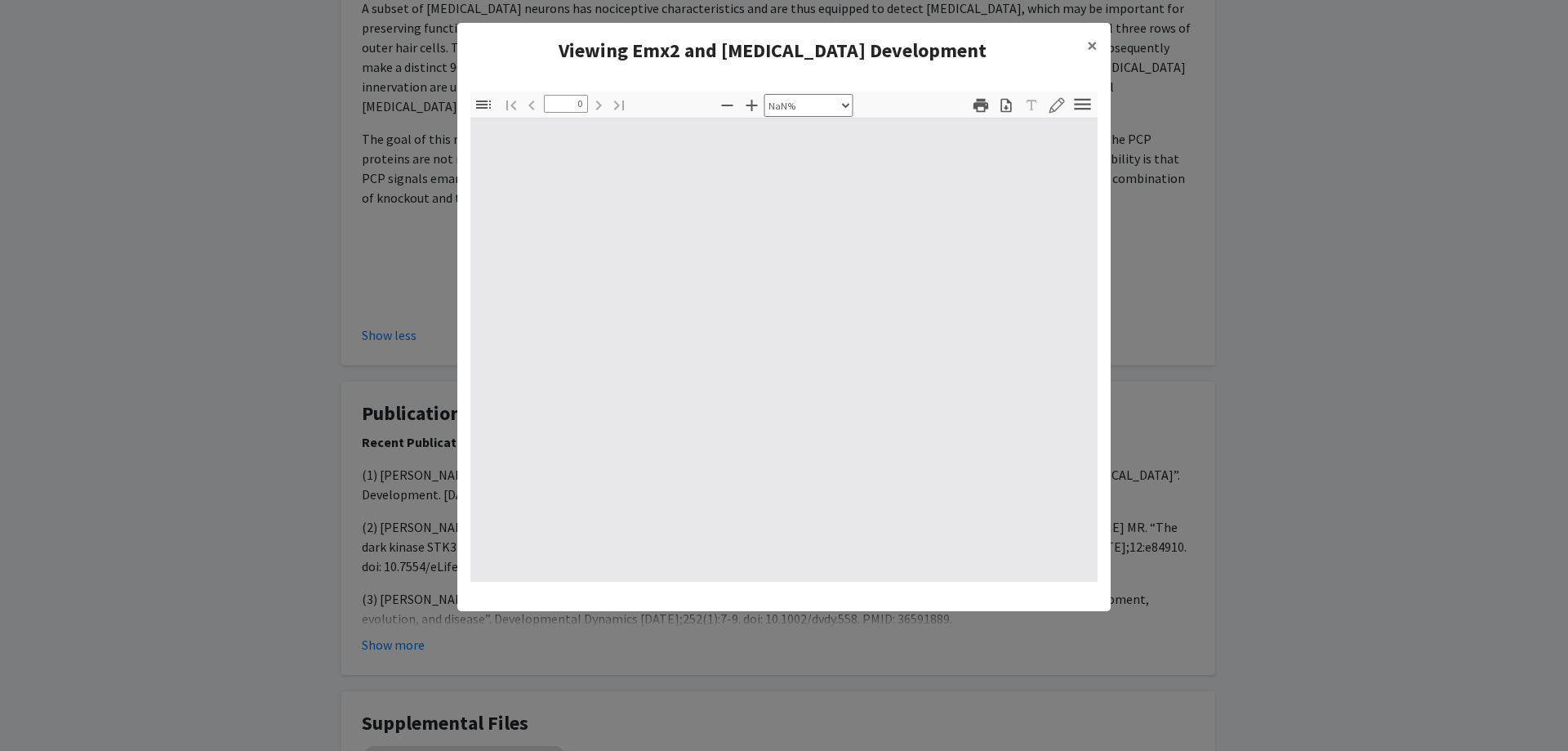
type input "1"
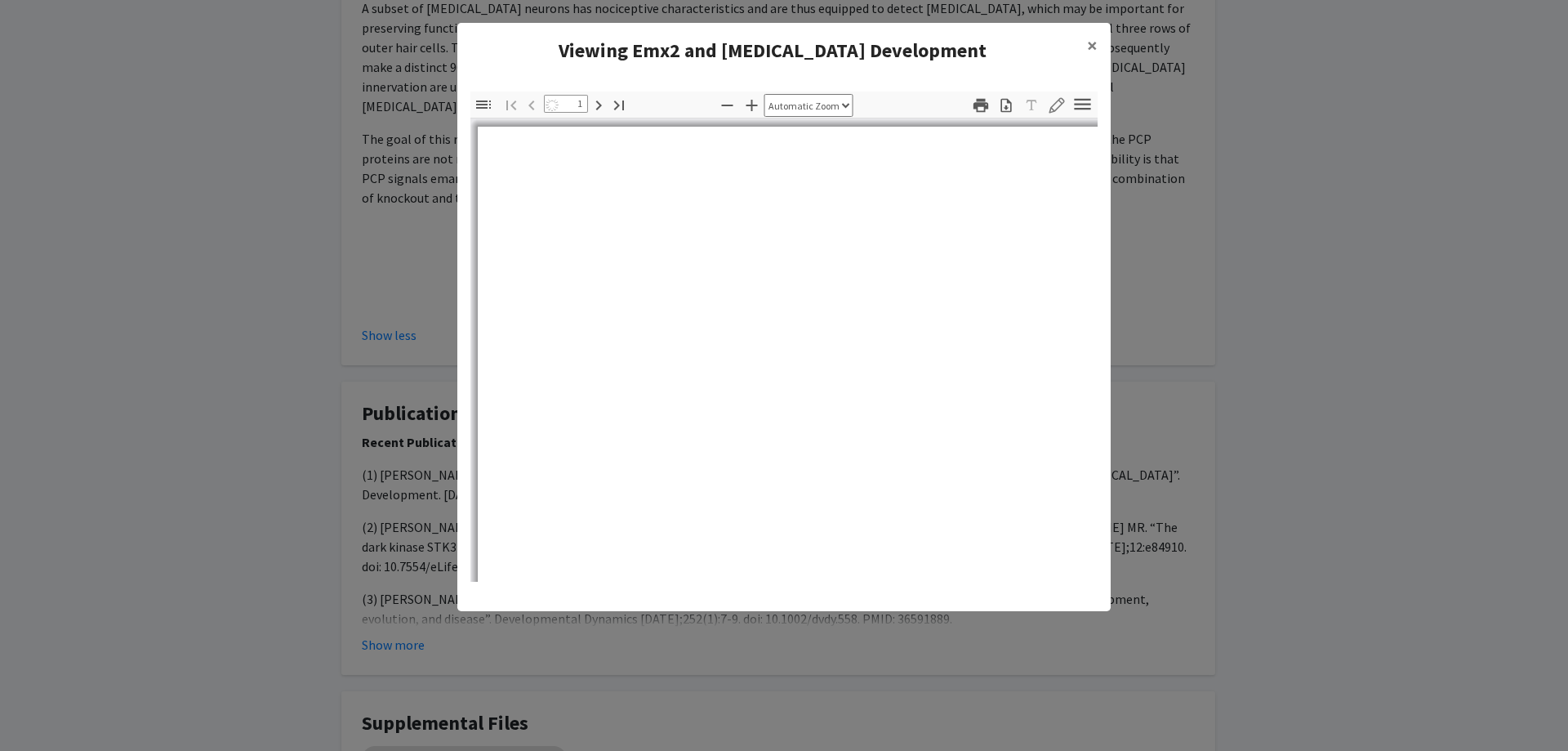
select select "auto"
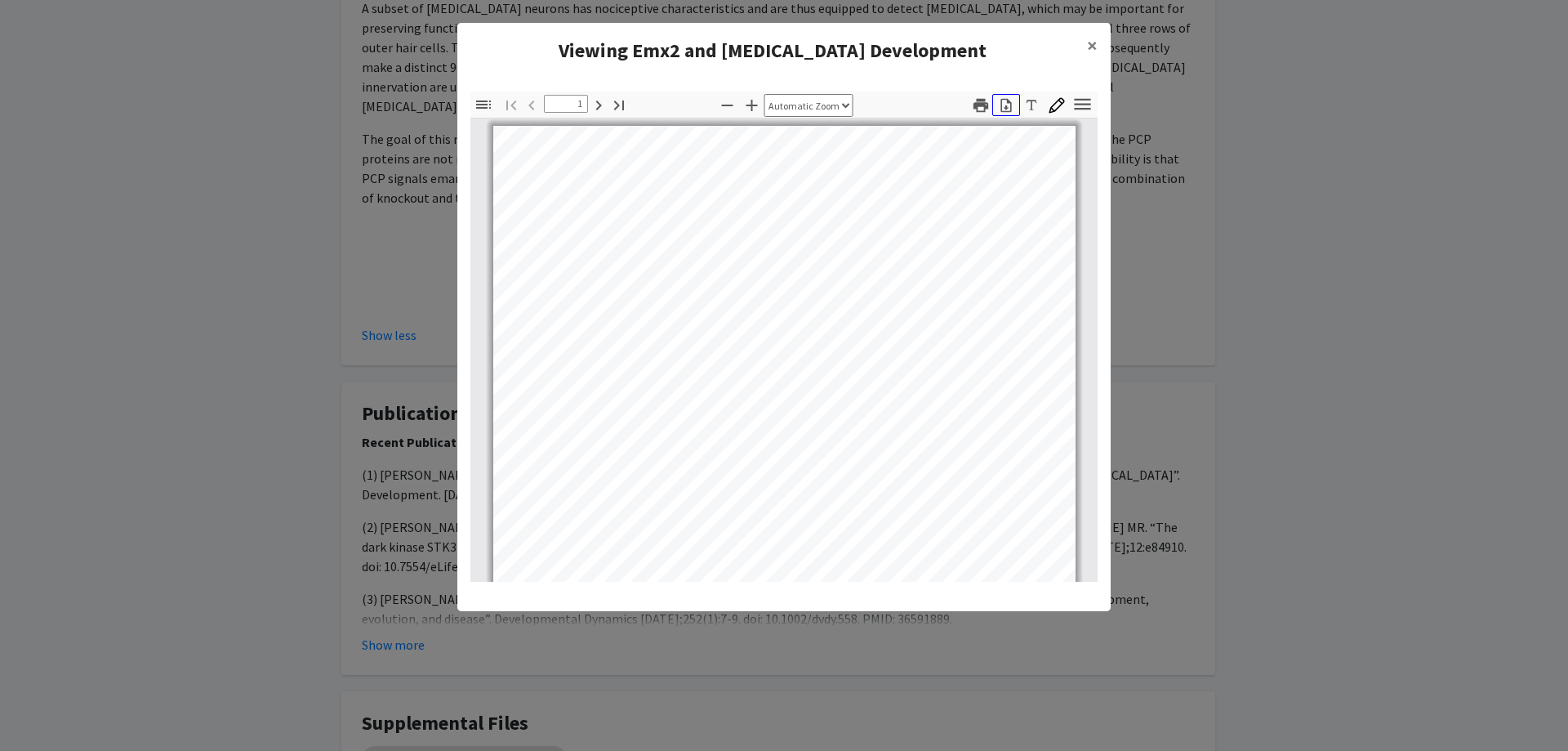
click at [1003, 105] on icon "button" at bounding box center [1006, 105] width 16 height 16
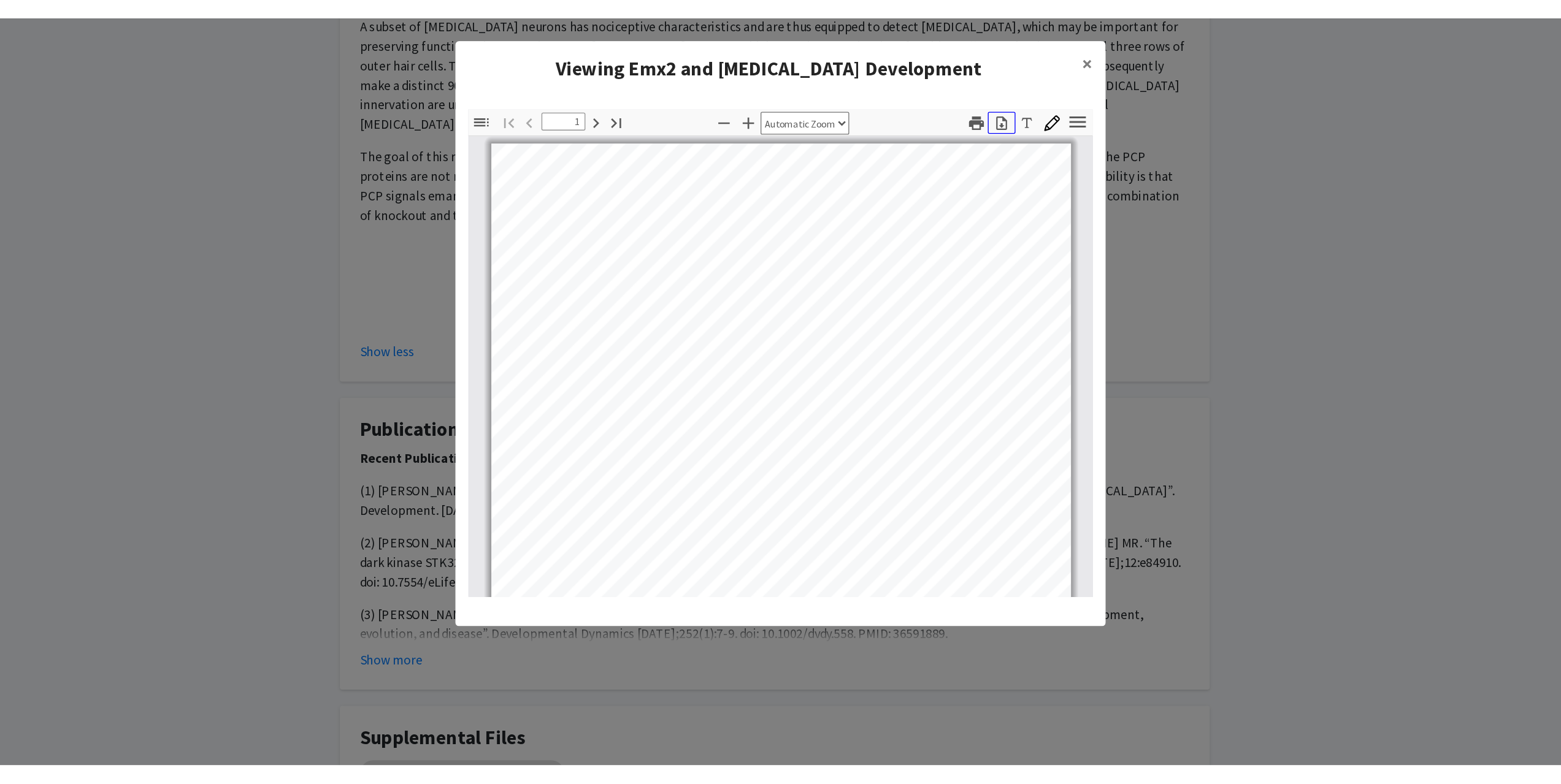
scroll to position [730, 0]
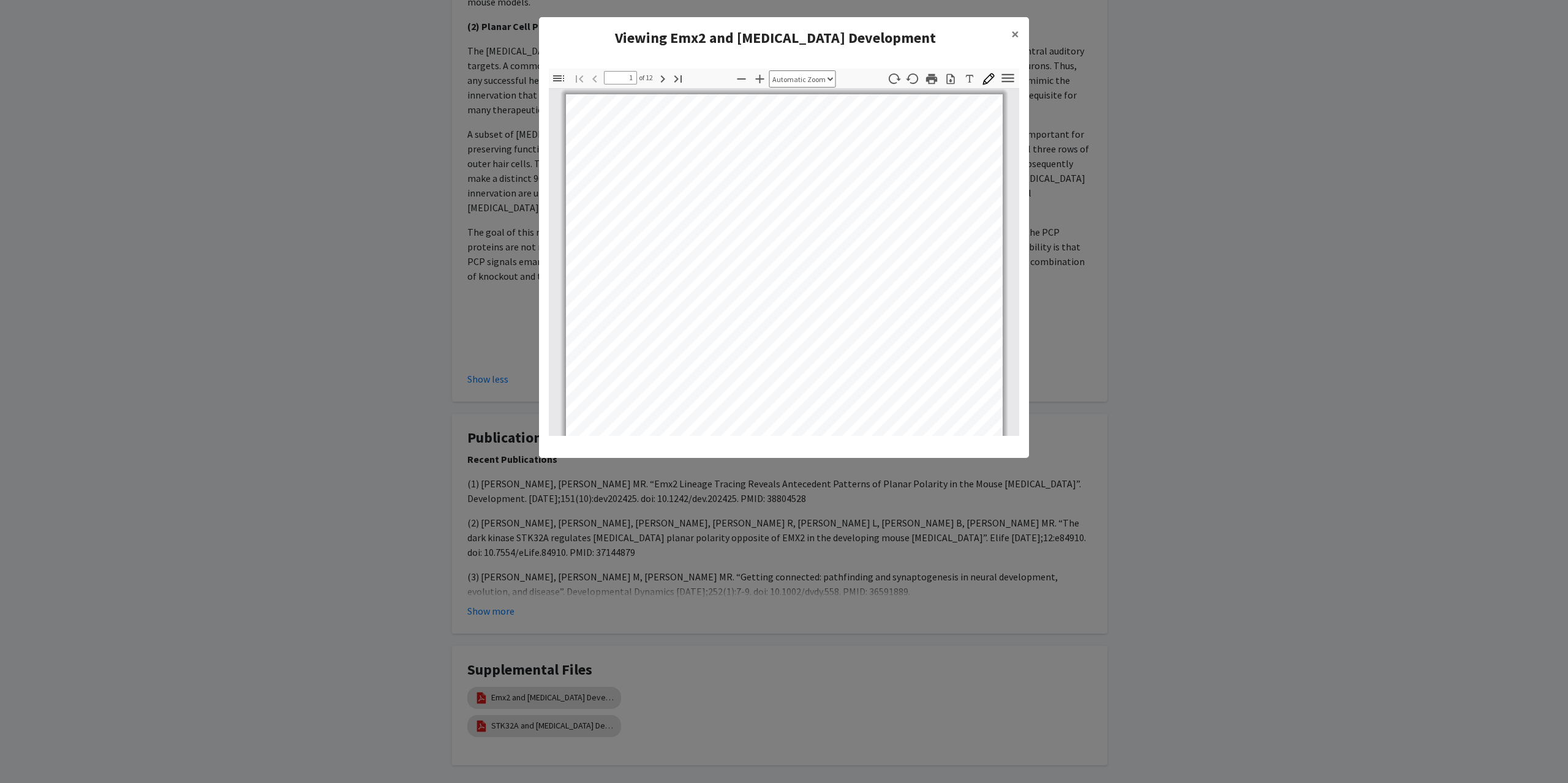
click at [1127, 168] on modal-container "Viewing Emx2 and [MEDICAL_DATA] Development × Thumbnails Document Outline Attac…" at bounding box center [784, 391] width 1568 height 783
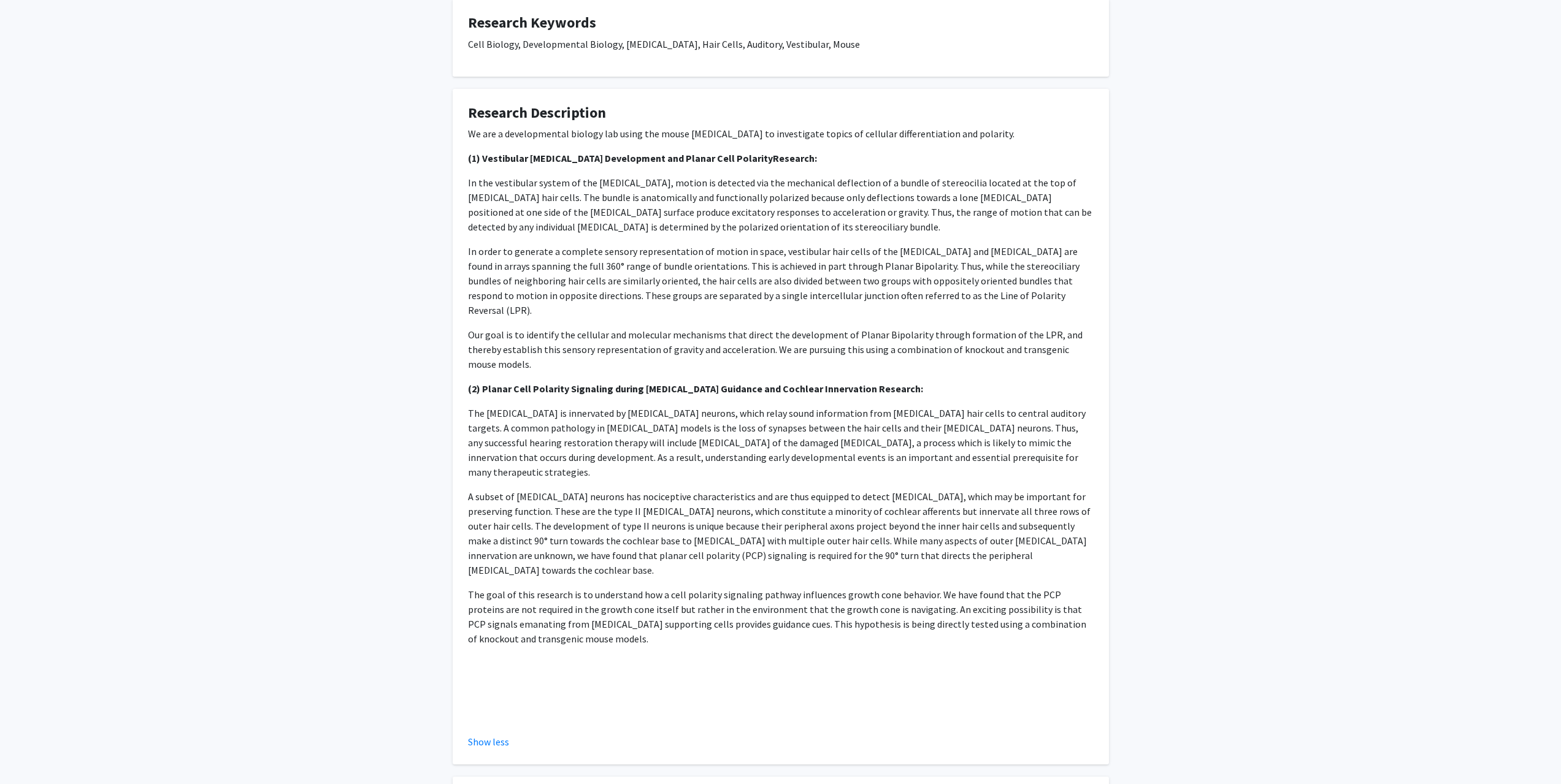
scroll to position [363, 0]
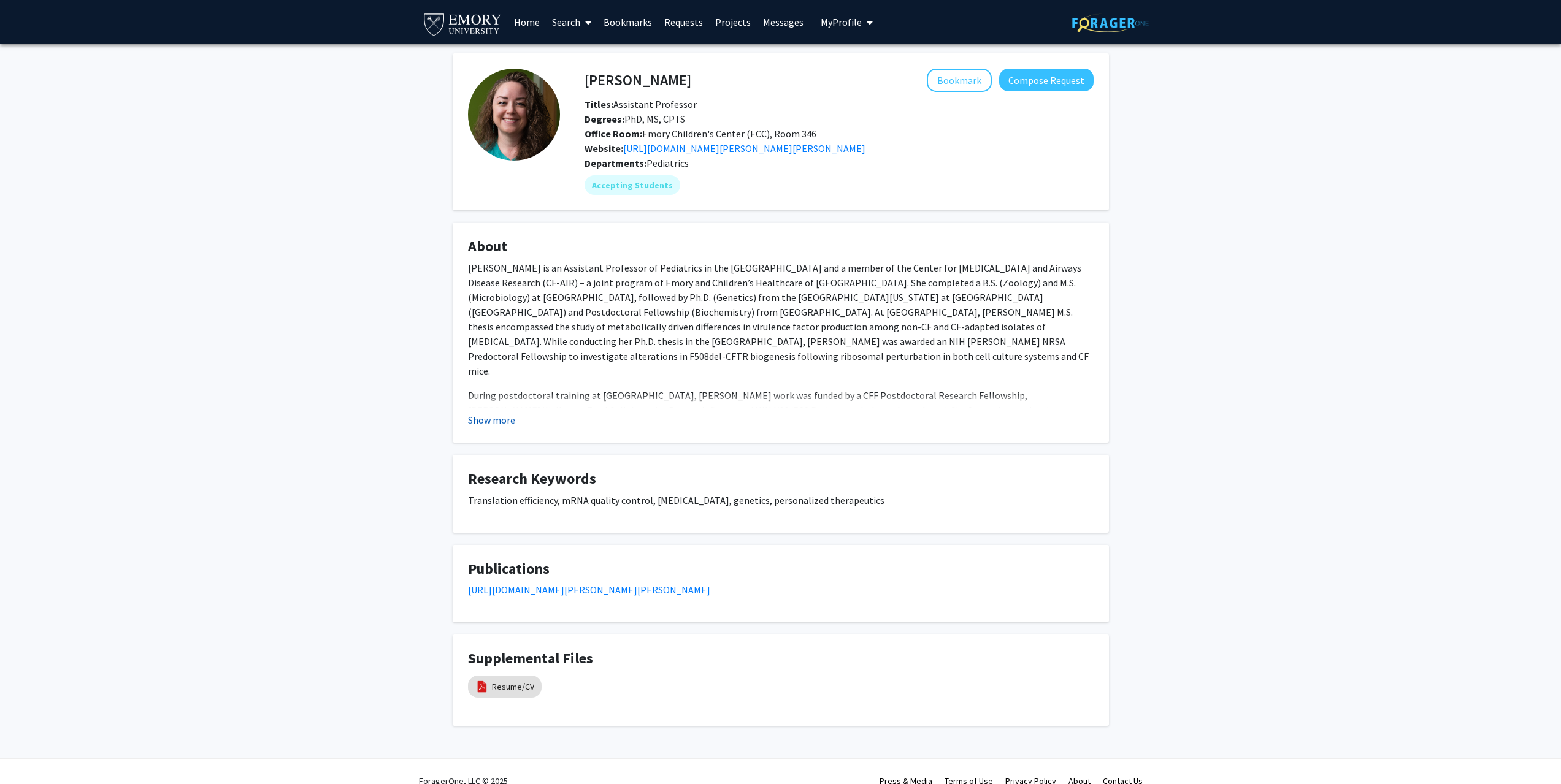
click at [497, 418] on button "Show more" at bounding box center [491, 420] width 47 height 15
